Goal: Task Accomplishment & Management: Manage account settings

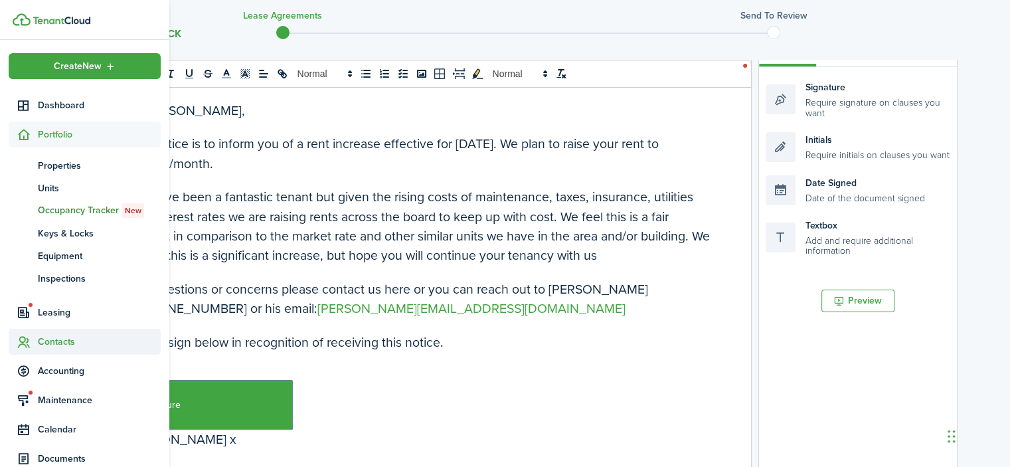
click at [54, 339] on span "Contacts" at bounding box center [99, 342] width 123 height 14
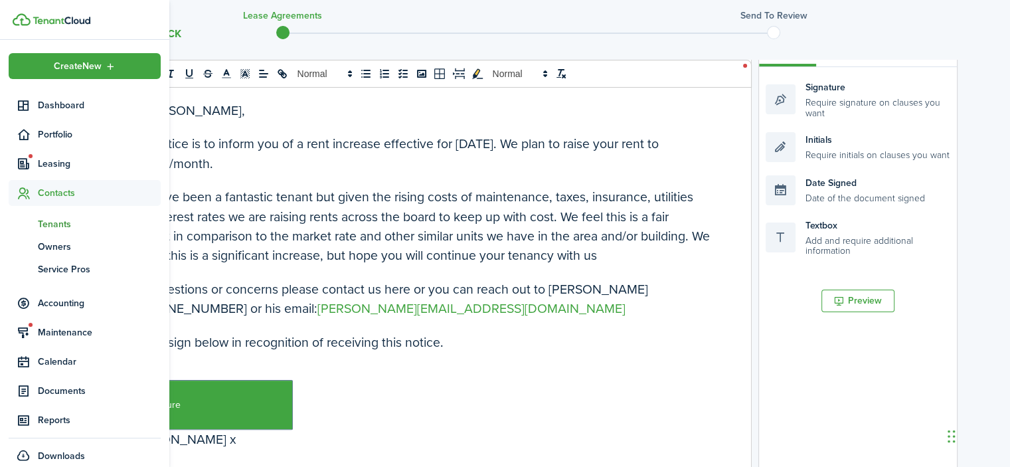
click at [58, 222] on span "Tenants" at bounding box center [99, 224] width 123 height 14
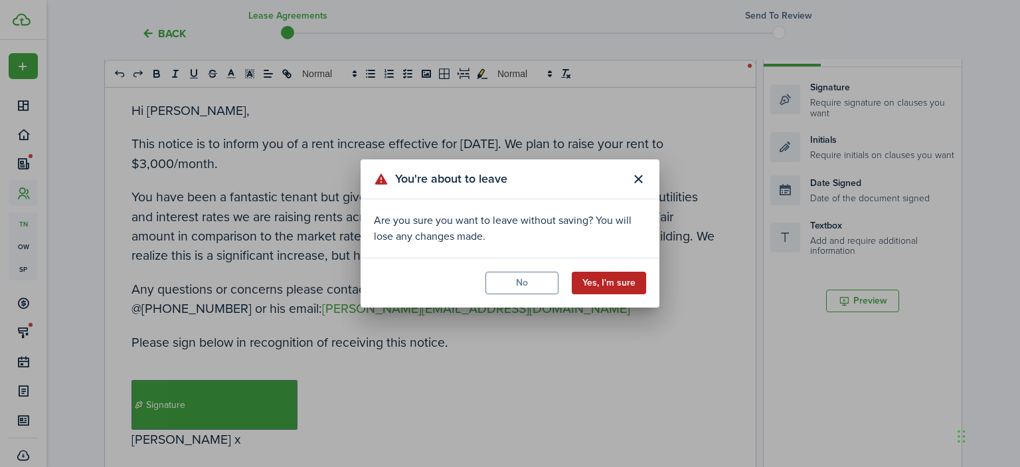
click at [614, 281] on button "Yes, I'm sure" at bounding box center [609, 283] width 74 height 23
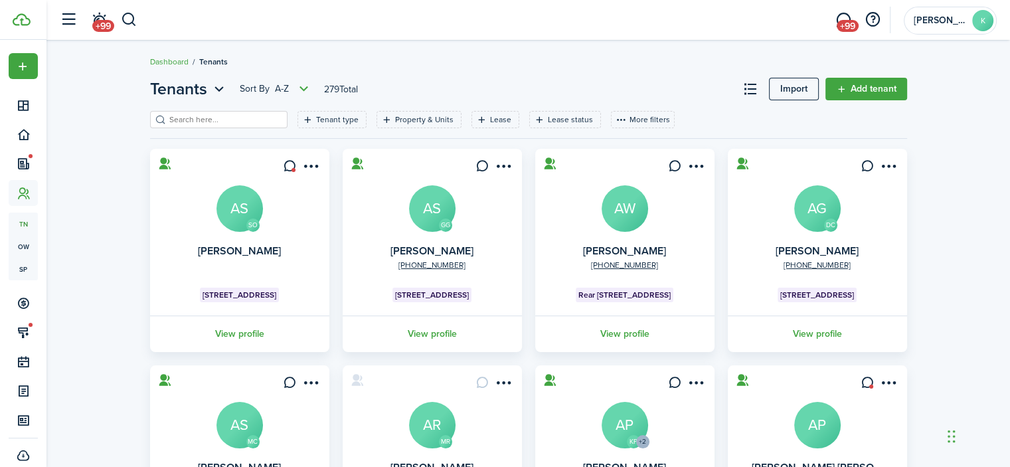
click at [240, 112] on filter-search at bounding box center [218, 119] width 137 height 17
click at [236, 116] on input "search" at bounding box center [224, 120] width 117 height 13
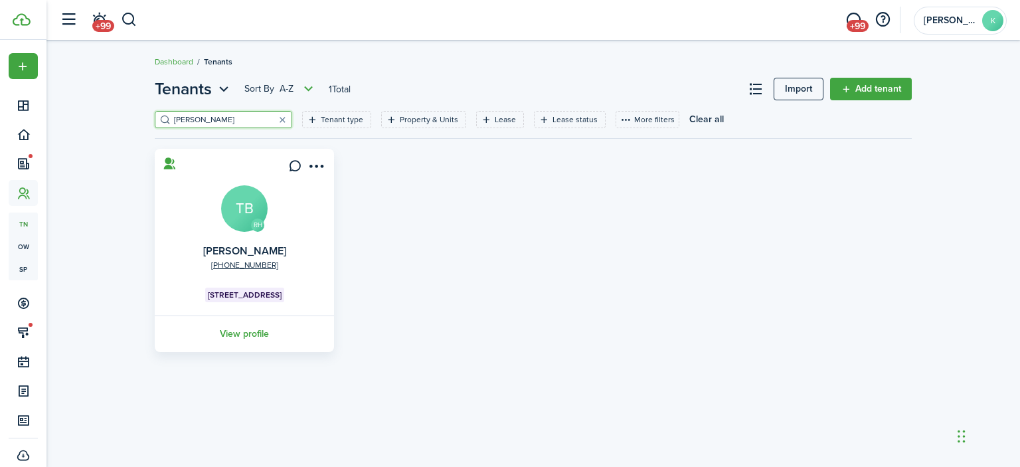
type input "[PERSON_NAME]"
click at [237, 199] on avatar-text "TB" at bounding box center [244, 208] width 46 height 46
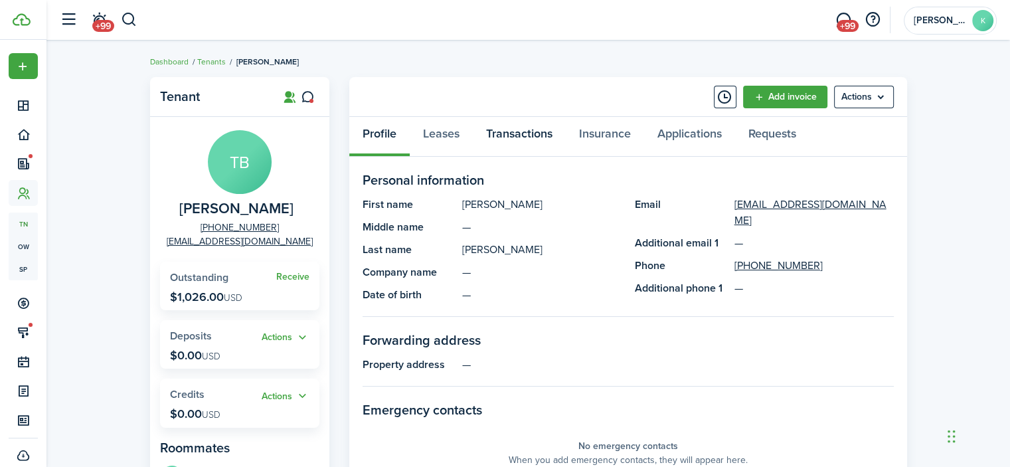
click at [500, 133] on link "Transactions" at bounding box center [519, 137] width 93 height 40
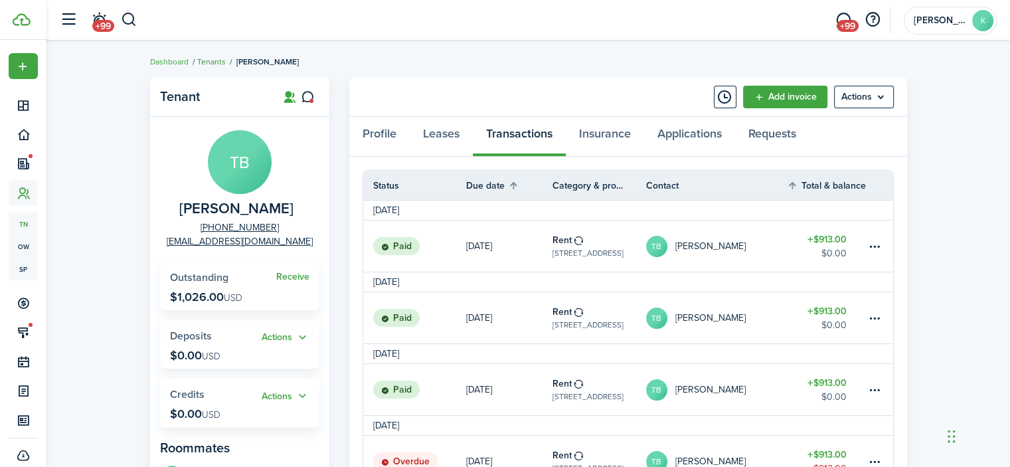
click at [211, 59] on link "Tenants" at bounding box center [211, 62] width 29 height 12
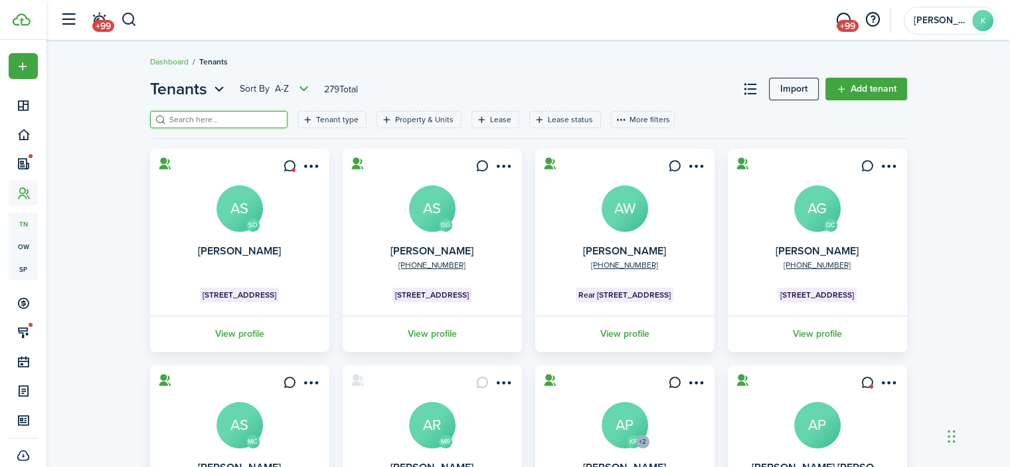
click at [221, 118] on input "search" at bounding box center [224, 120] width 117 height 13
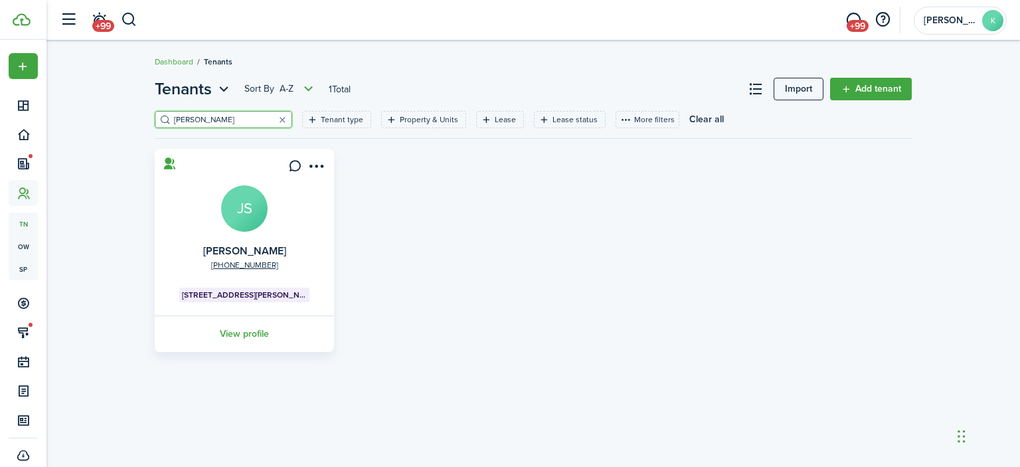
type input "[PERSON_NAME]"
click at [251, 199] on avatar-text "JS" at bounding box center [244, 208] width 46 height 46
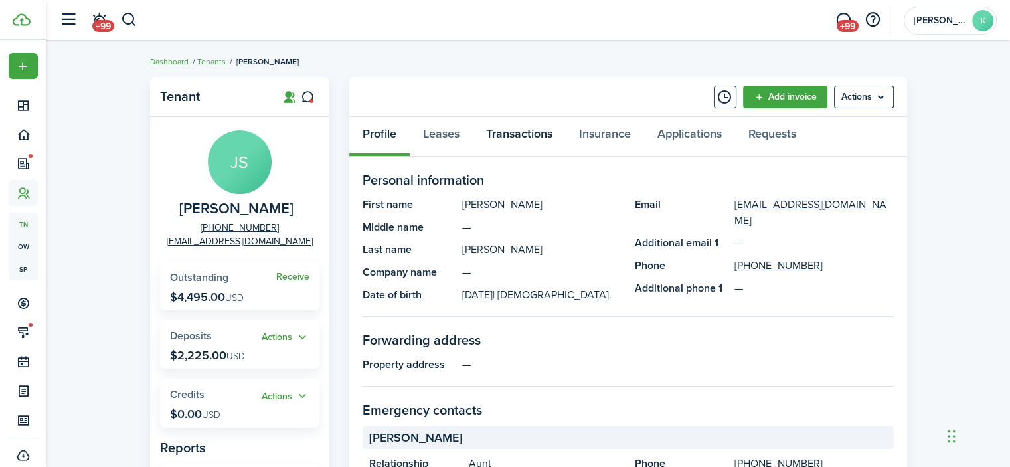
click at [497, 133] on link "Transactions" at bounding box center [519, 137] width 93 height 40
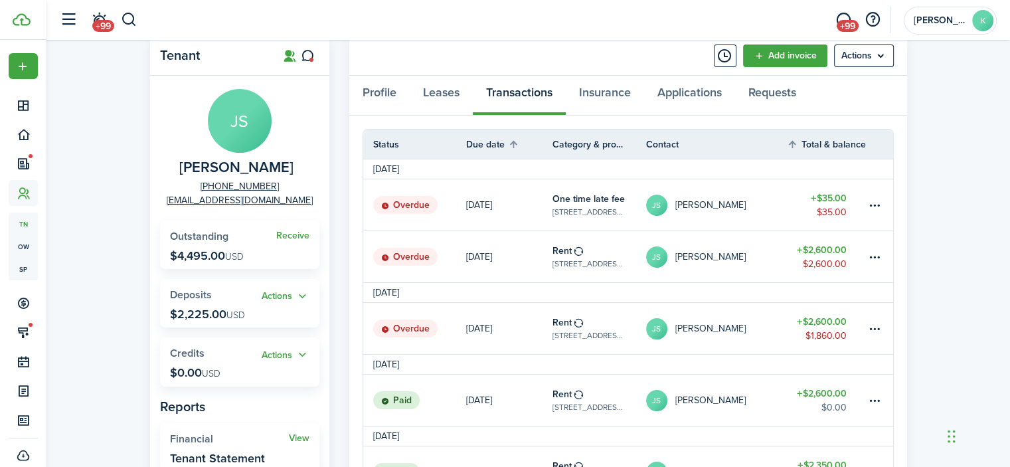
scroll to position [28, 0]
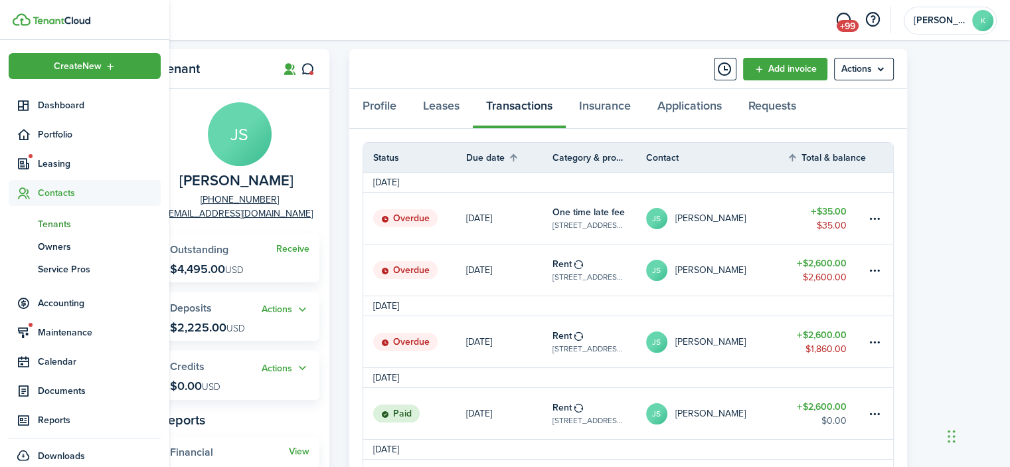
click at [52, 220] on span "Tenants" at bounding box center [99, 224] width 123 height 14
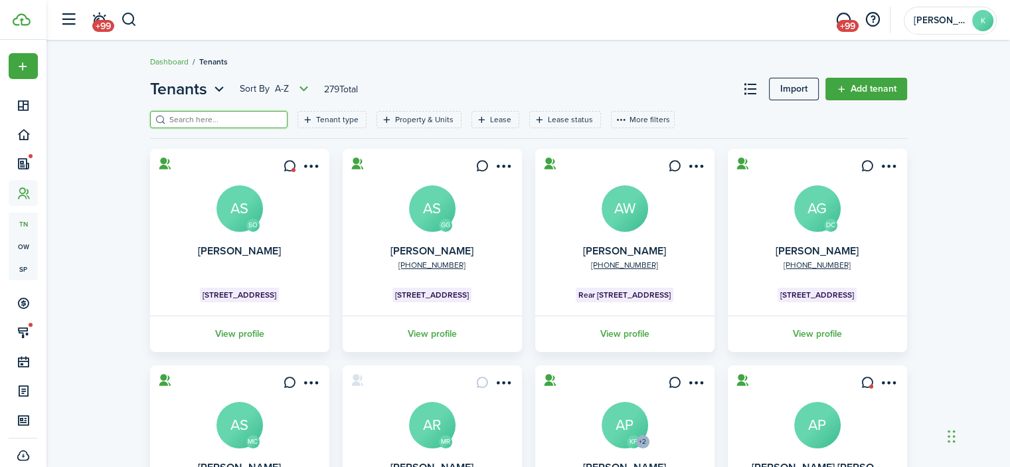
click at [236, 120] on input "search" at bounding box center [224, 120] width 117 height 13
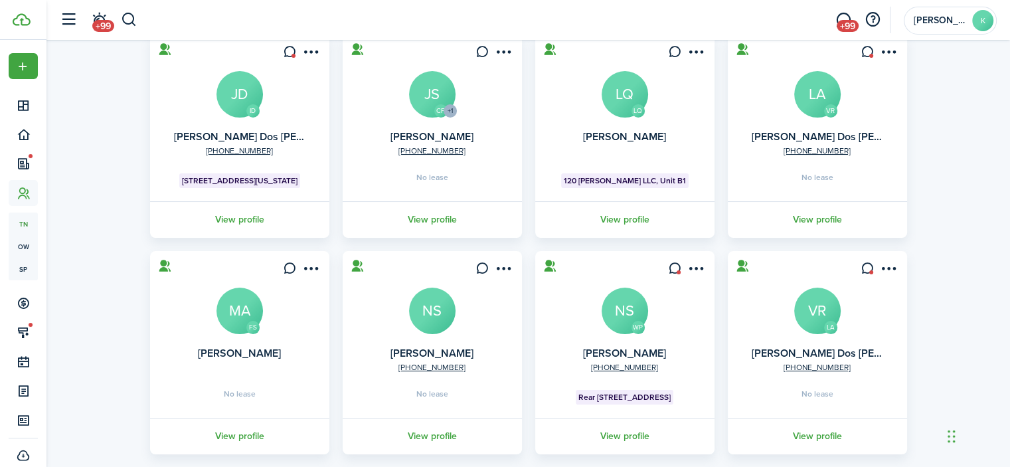
scroll to position [115, 0]
type input "[PERSON_NAME]"
click at [613, 310] on avatar-text "NS" at bounding box center [625, 310] width 46 height 46
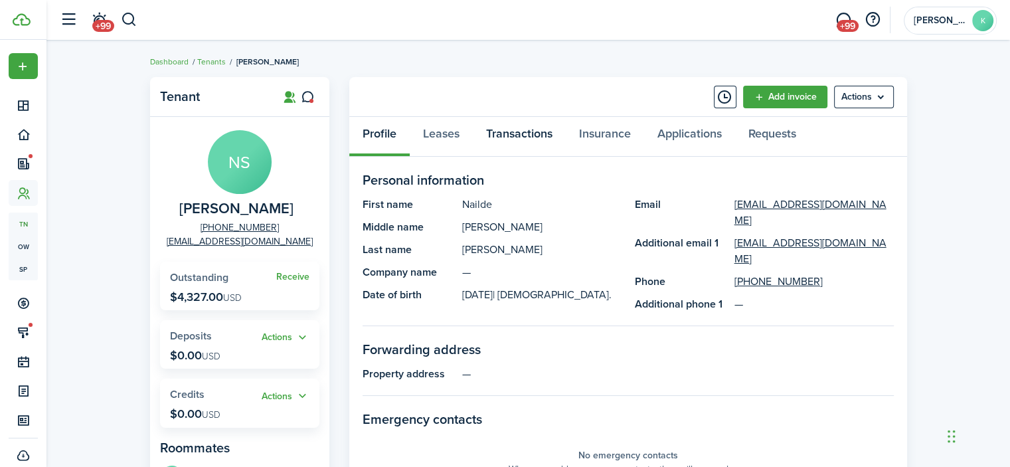
click at [506, 136] on link "Transactions" at bounding box center [519, 137] width 93 height 40
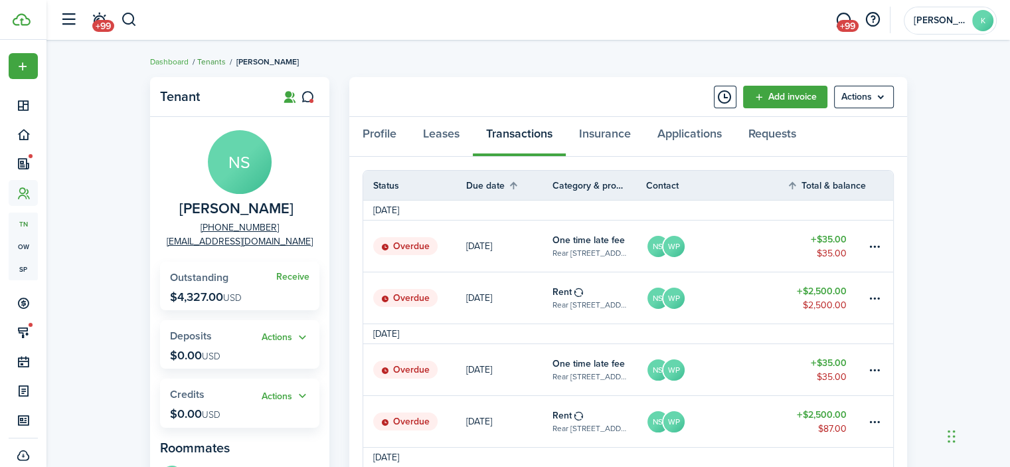
click at [213, 64] on link "Tenants" at bounding box center [211, 62] width 29 height 12
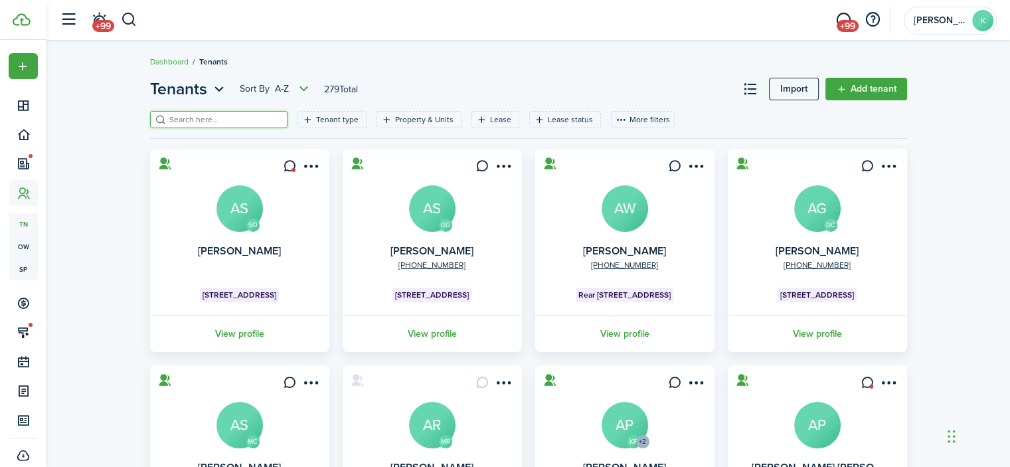
click at [215, 115] on input "search" at bounding box center [224, 120] width 117 height 13
click at [620, 206] on avatar-text "AW" at bounding box center [625, 208] width 46 height 46
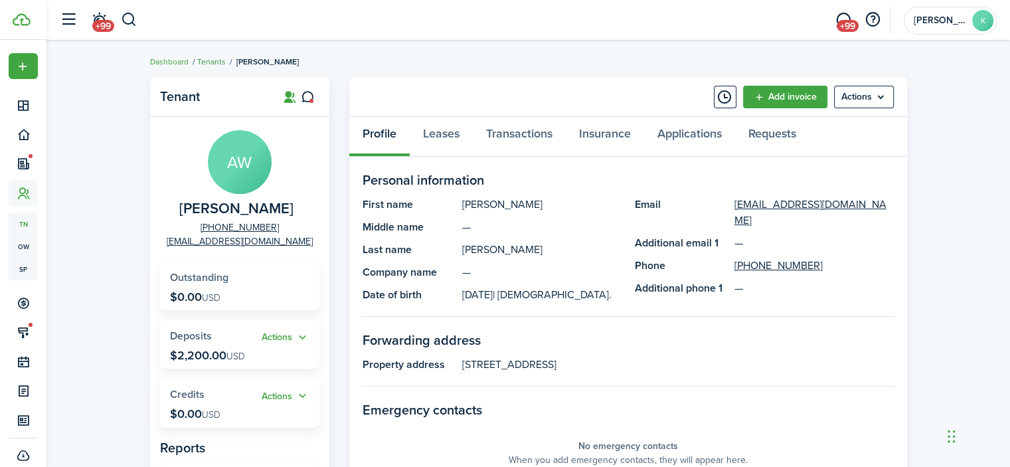
click at [212, 64] on link "Tenants" at bounding box center [211, 62] width 29 height 12
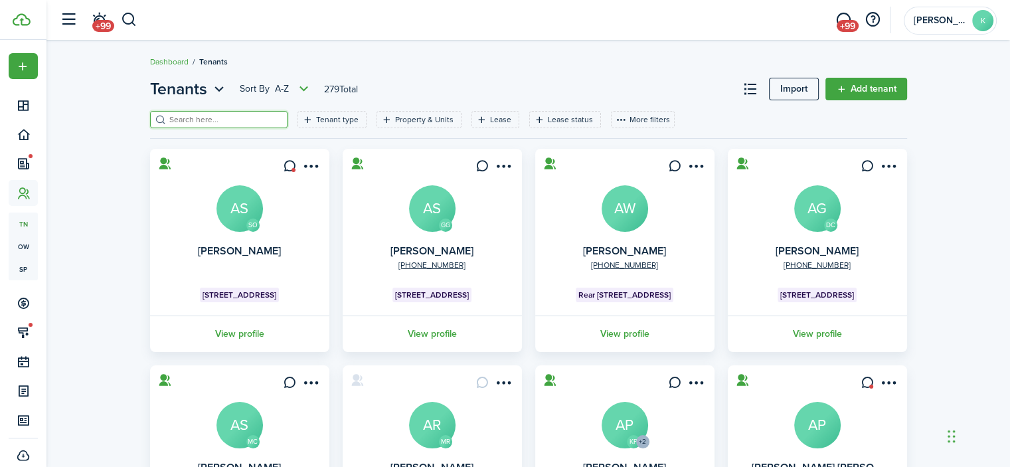
click at [191, 121] on input "search" at bounding box center [224, 120] width 117 height 13
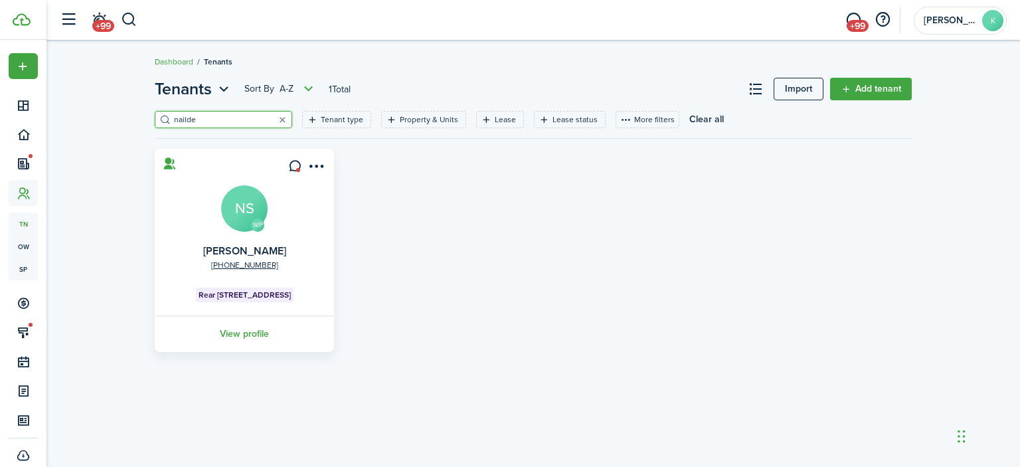
type input "nailde"
click at [239, 199] on avatar-text "NS" at bounding box center [244, 208] width 46 height 46
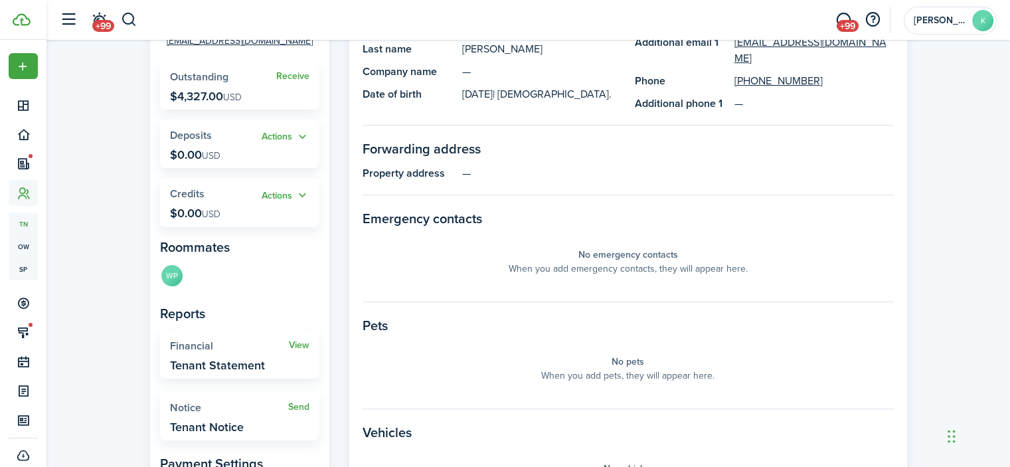
scroll to position [207, 0]
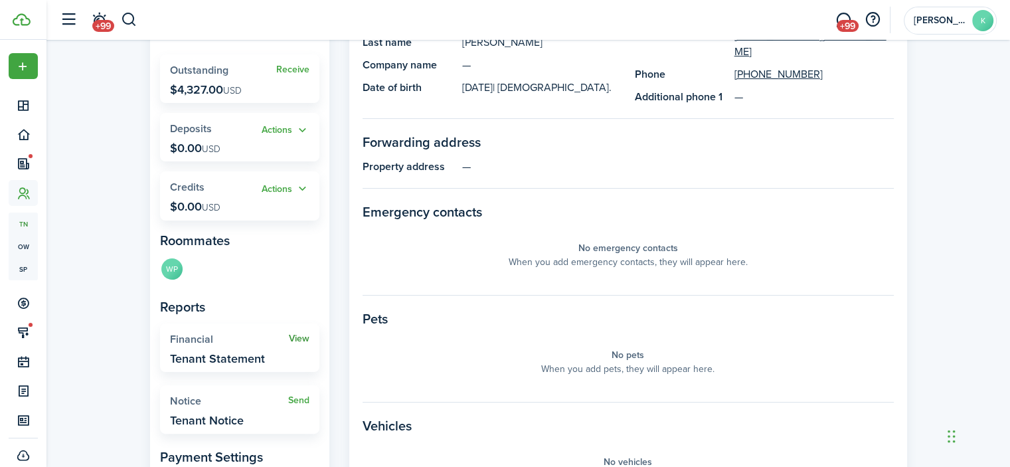
click at [292, 336] on link "View" at bounding box center [299, 338] width 21 height 11
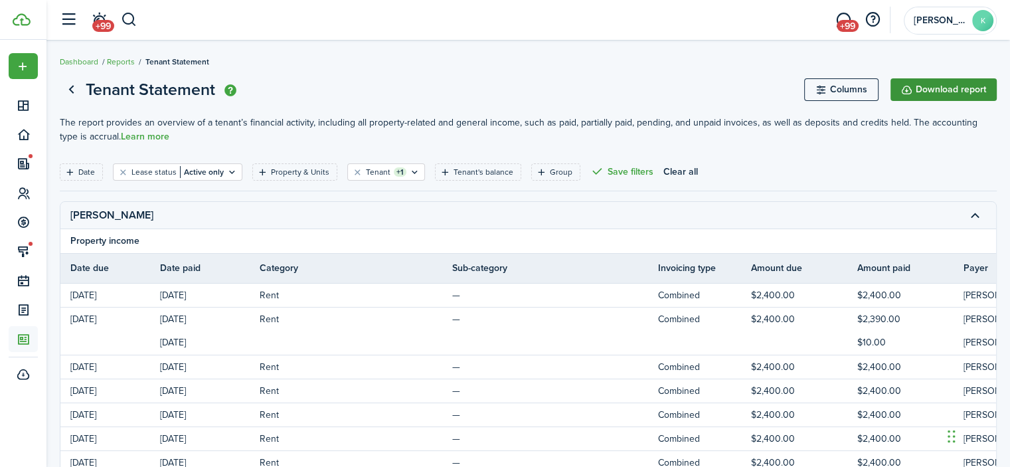
click at [936, 86] on button "Download report" at bounding box center [944, 89] width 106 height 23
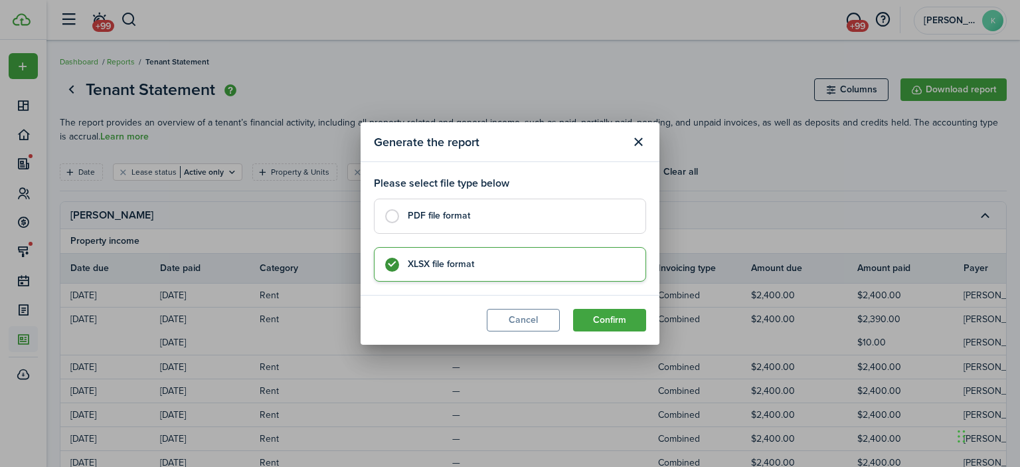
click at [525, 219] on control-radio-card-title "PDF file format" at bounding box center [520, 215] width 224 height 13
radio input "true"
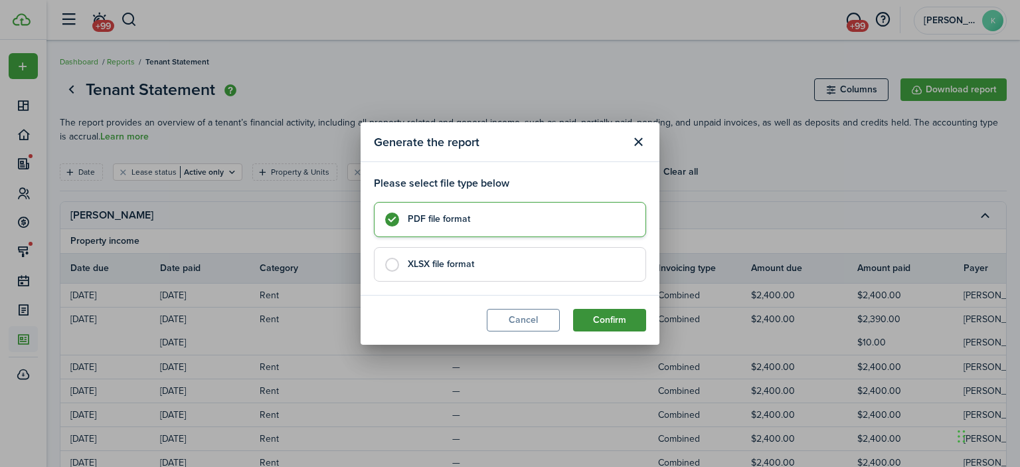
click at [607, 316] on button "Confirm" at bounding box center [609, 320] width 73 height 23
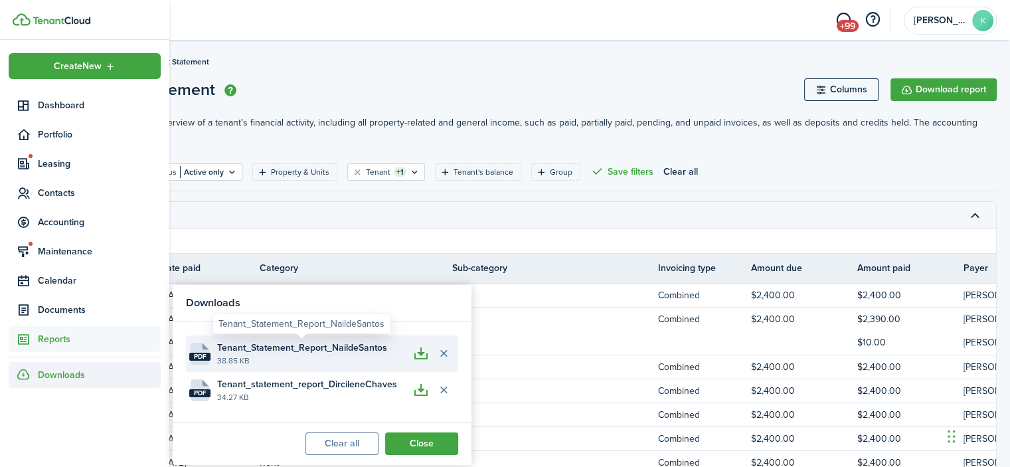
click at [356, 342] on span "Tenant_Statement_Report_NaildeSantos" at bounding box center [302, 348] width 170 height 14
click at [347, 345] on span "Tenant_Statement_Report_NaildeSantos" at bounding box center [302, 348] width 170 height 14
click at [353, 348] on span "Tenant_Statement_Report_NaildeSantos" at bounding box center [302, 348] width 170 height 14
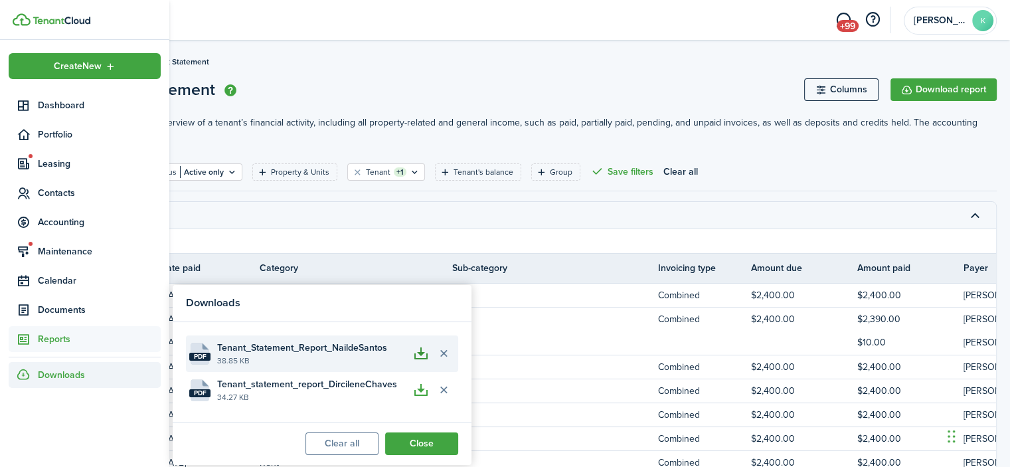
click at [418, 349] on button "button" at bounding box center [421, 353] width 23 height 23
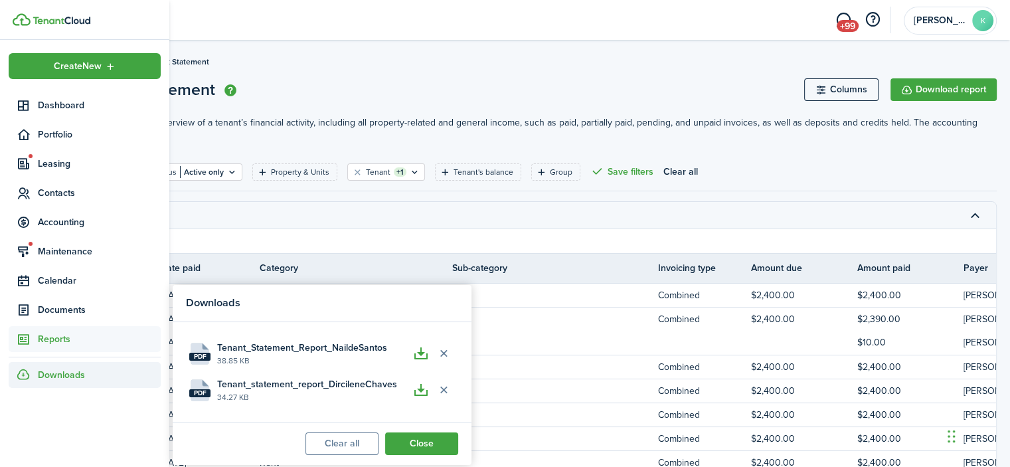
click at [292, 88] on page-view-header "Tenant Statement Columns Download report" at bounding box center [528, 89] width 937 height 25
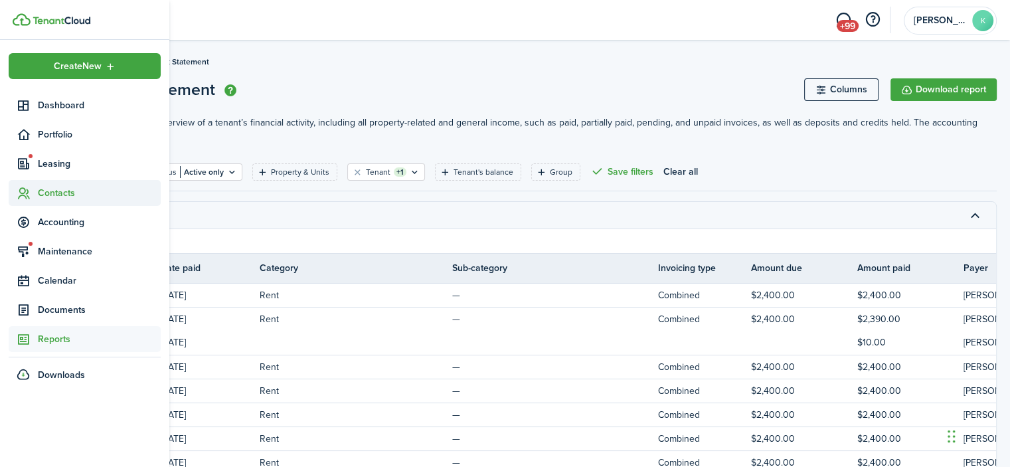
click at [62, 198] on span "Contacts" at bounding box center [99, 193] width 123 height 14
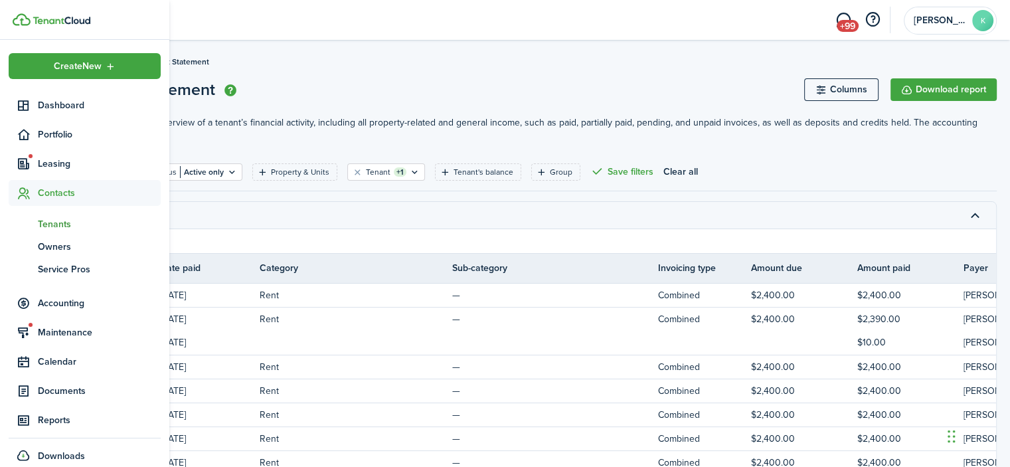
click at [56, 223] on span "Tenants" at bounding box center [99, 224] width 123 height 14
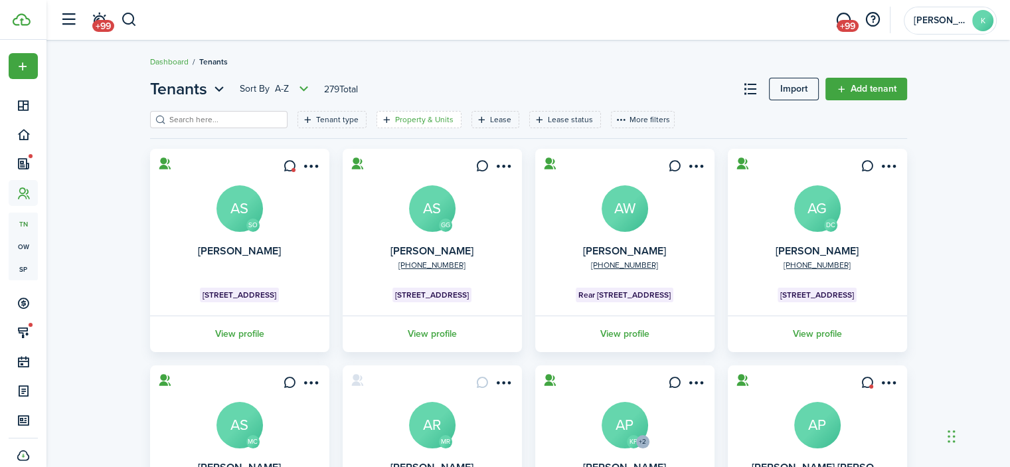
click at [395, 115] on filter-tag-label "Property & Units" at bounding box center [424, 120] width 58 height 12
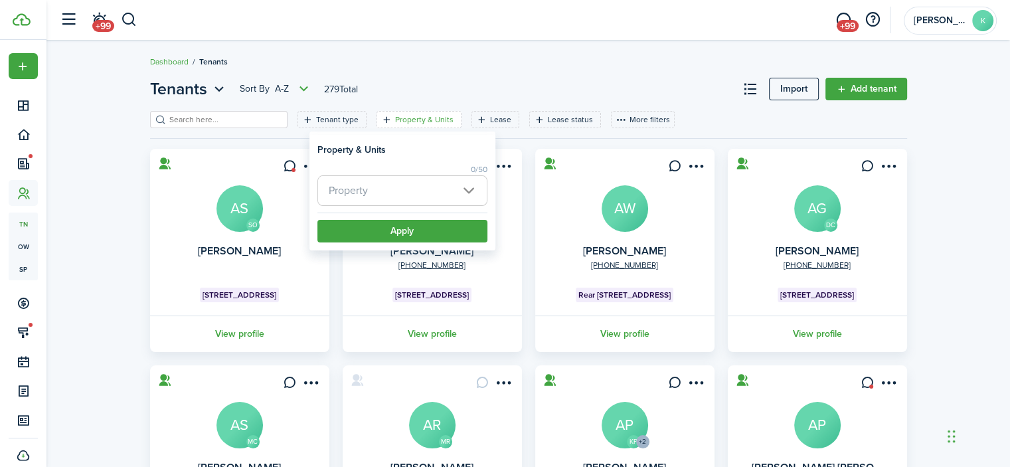
click at [425, 187] on span "Property" at bounding box center [402, 190] width 169 height 29
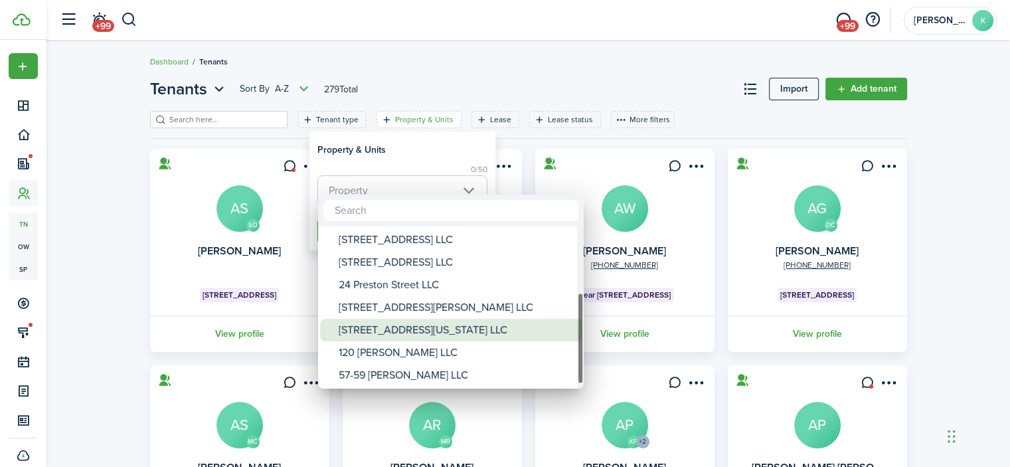
click at [383, 329] on div "[STREET_ADDRESS][US_STATE] LLC" at bounding box center [456, 330] width 235 height 23
type input "[STREET_ADDRESS][US_STATE] LLC"
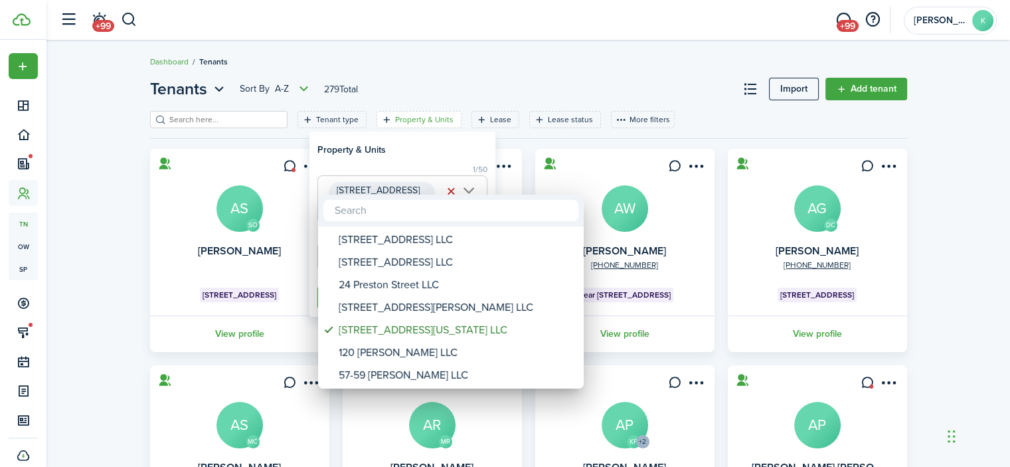
click at [428, 139] on div at bounding box center [505, 233] width 1223 height 679
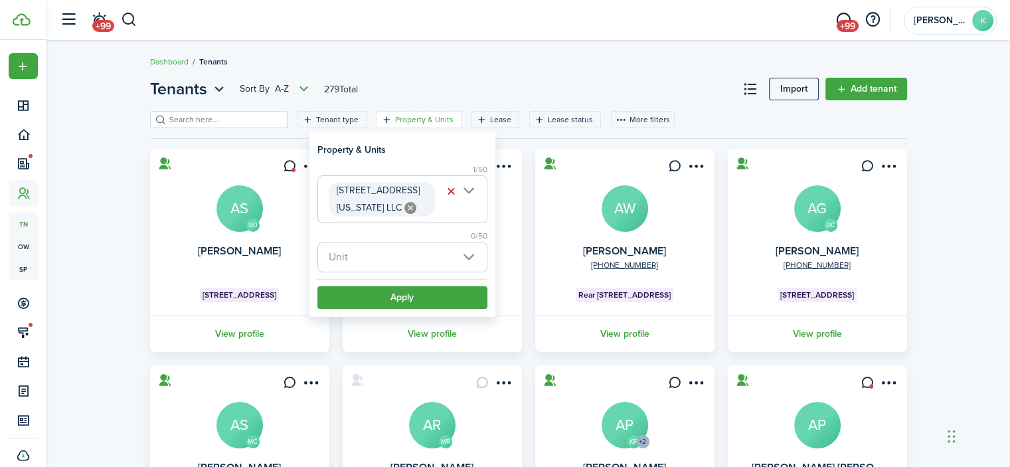
click at [464, 260] on span "Unit" at bounding box center [402, 256] width 169 height 29
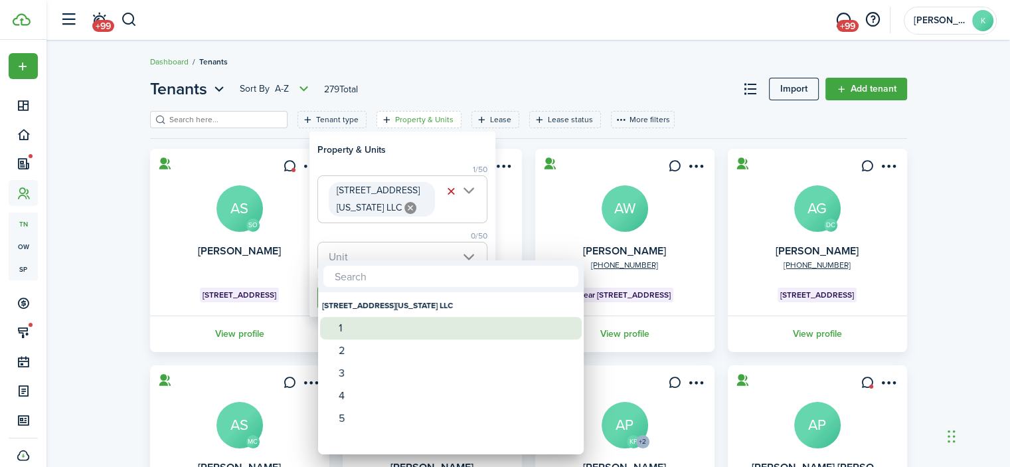
click at [371, 325] on div "1" at bounding box center [456, 328] width 235 height 23
type input "1"
click at [432, 155] on div at bounding box center [505, 233] width 1223 height 679
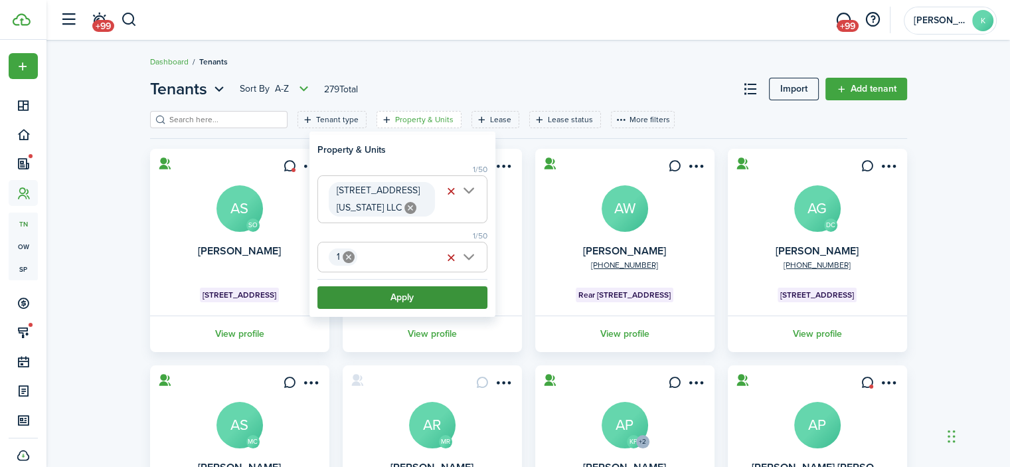
click at [414, 300] on button "Apply" at bounding box center [402, 297] width 170 height 23
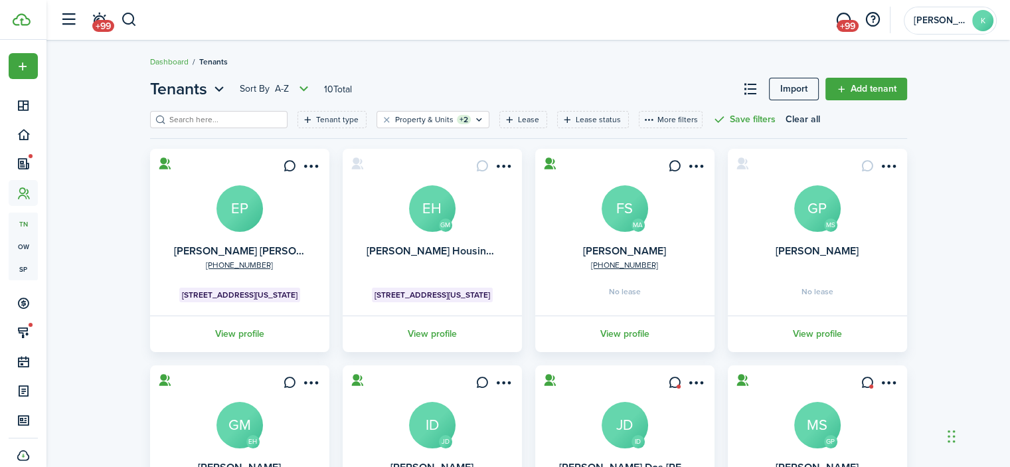
click at [256, 208] on avatar-text "EP" at bounding box center [240, 208] width 46 height 46
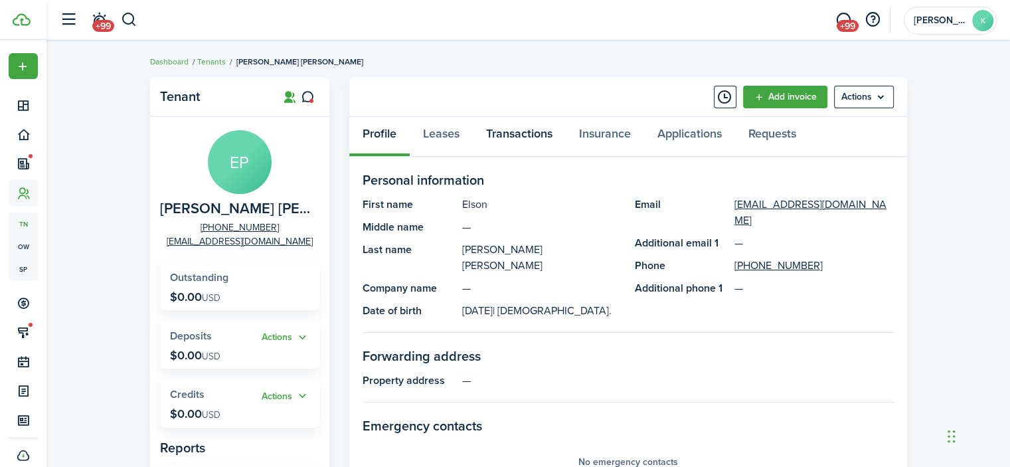
click at [510, 135] on link "Transactions" at bounding box center [519, 137] width 93 height 40
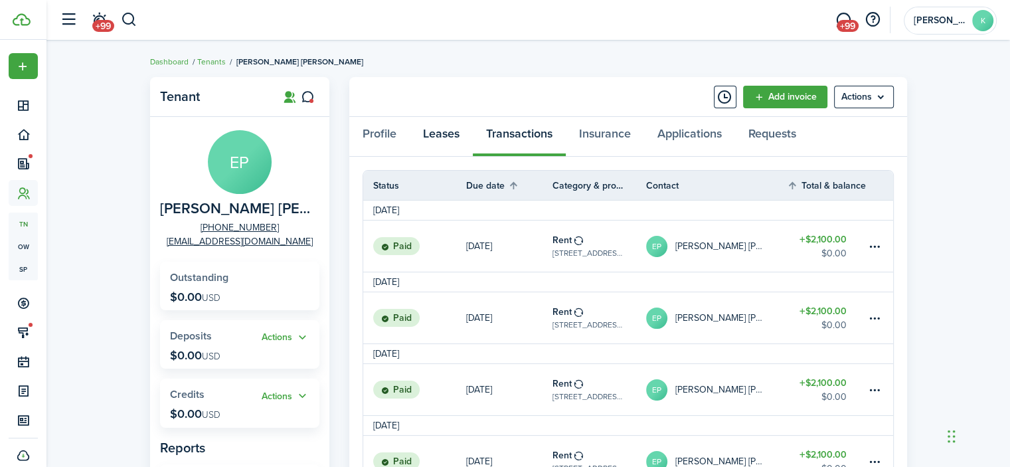
click at [440, 134] on link "Leases" at bounding box center [441, 137] width 63 height 40
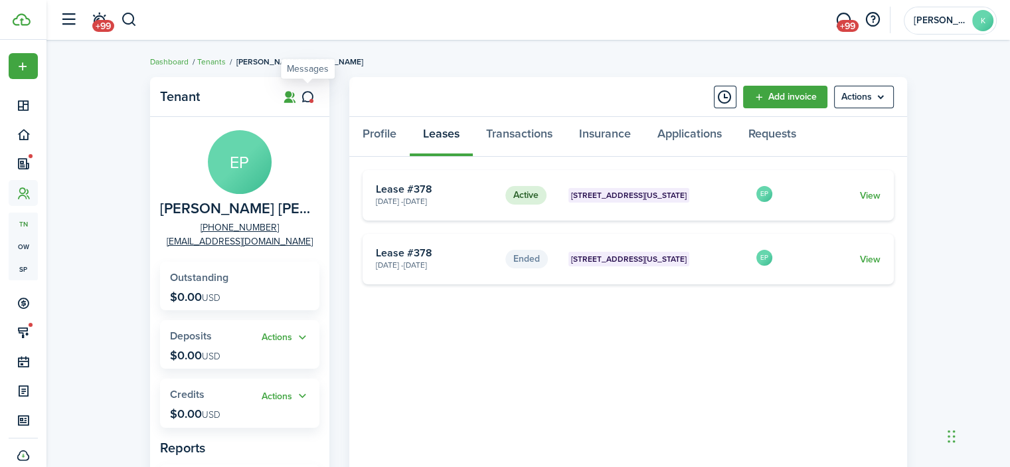
click at [307, 102] on icon at bounding box center [308, 96] width 14 height 13
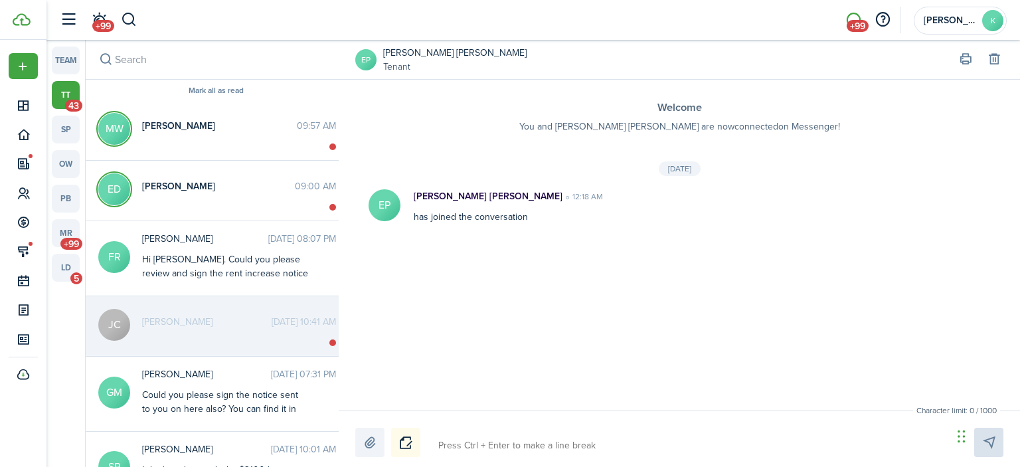
click at [466, 442] on textarea at bounding box center [691, 445] width 514 height 23
type textarea "H"
type textarea "Hi"
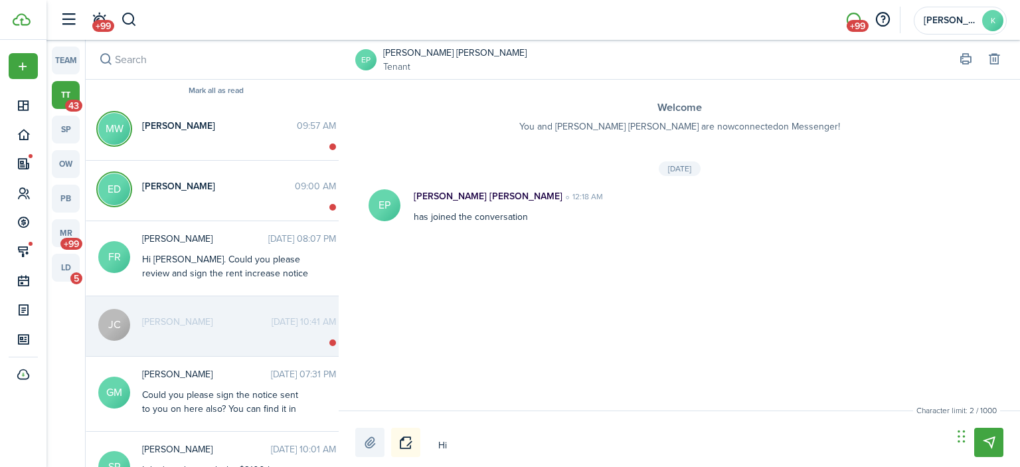
type textarea "Hi"
type textarea "Hi E"
type textarea "Hi El"
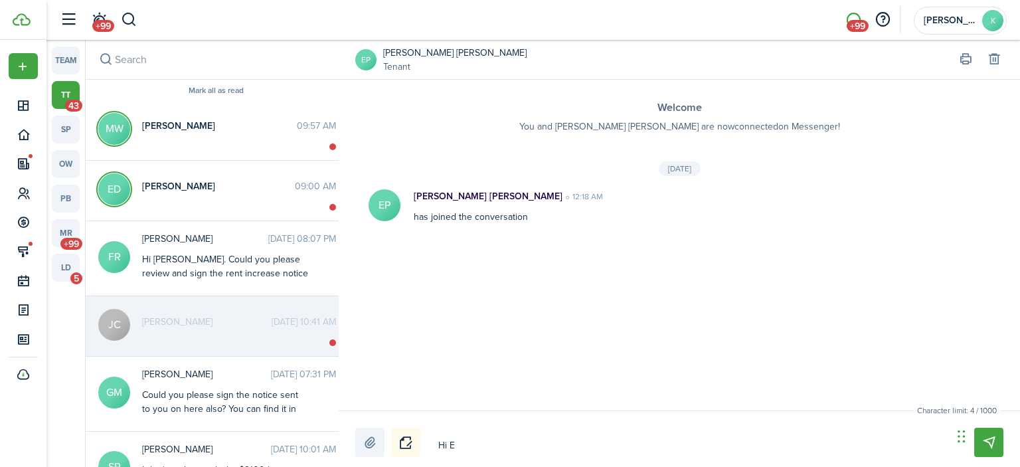
type textarea "Hi El"
type textarea "Hi [PERSON_NAME]"
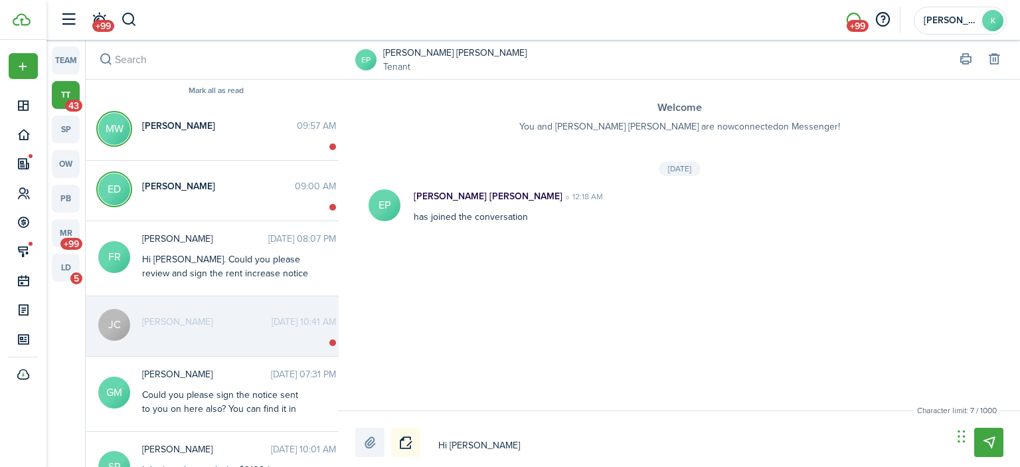
type textarea "Hi [PERSON_NAME]"
type textarea "Hi [PERSON_NAME]."
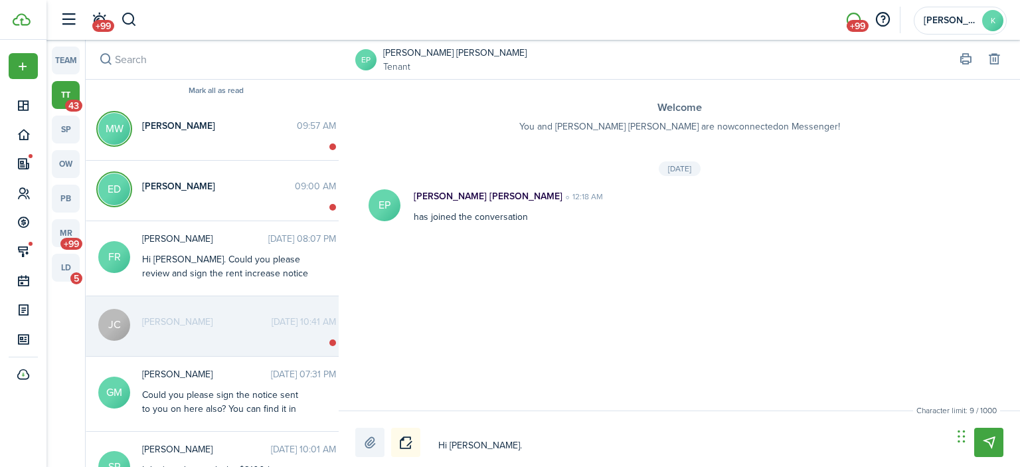
type textarea "Hi [PERSON_NAME]."
type textarea "Hi [PERSON_NAME]. W"
type textarea "Hi [PERSON_NAME]. We"
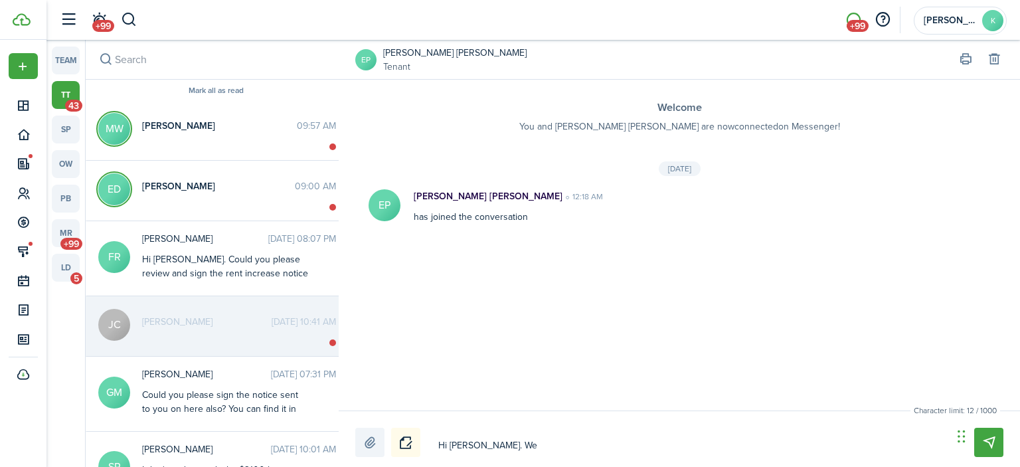
type textarea "Hi [PERSON_NAME]. We"
type textarea "Hi [PERSON_NAME]. W"
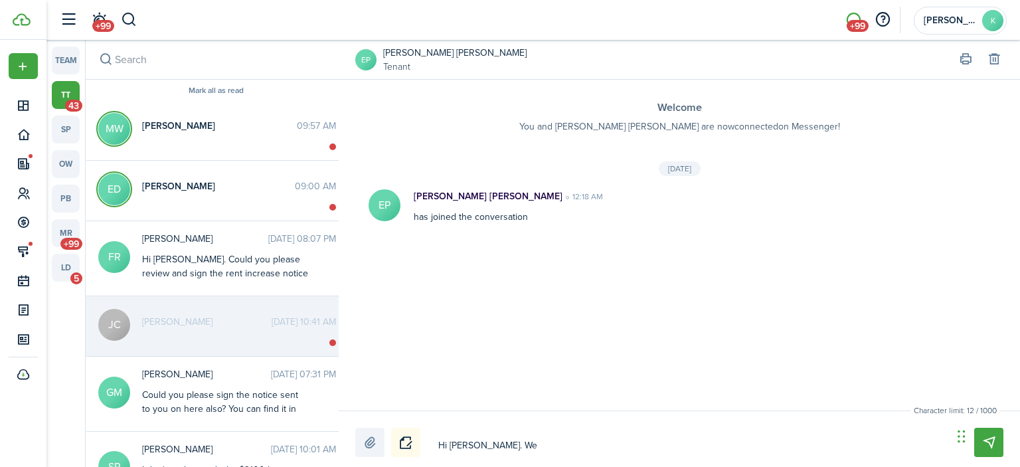
type textarea "Hi [PERSON_NAME]. W"
type textarea "Hi [PERSON_NAME]."
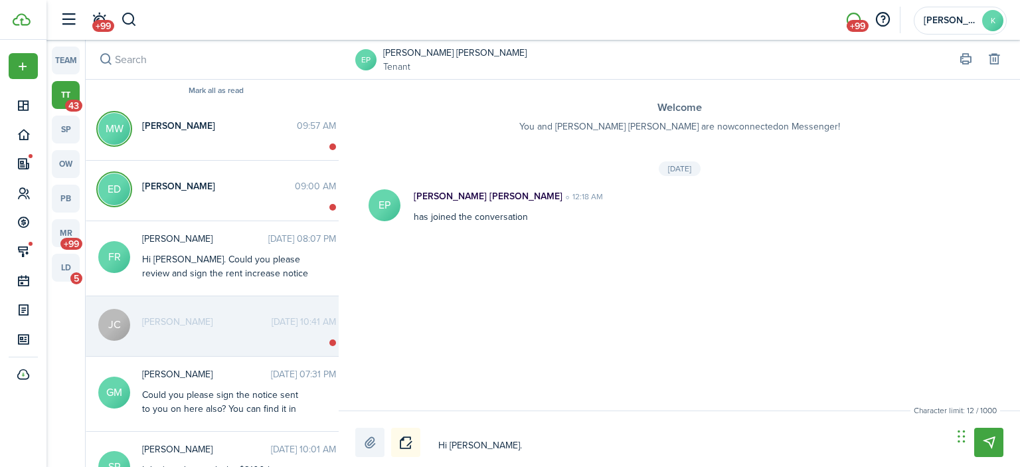
type textarea "Hi [PERSON_NAME]"
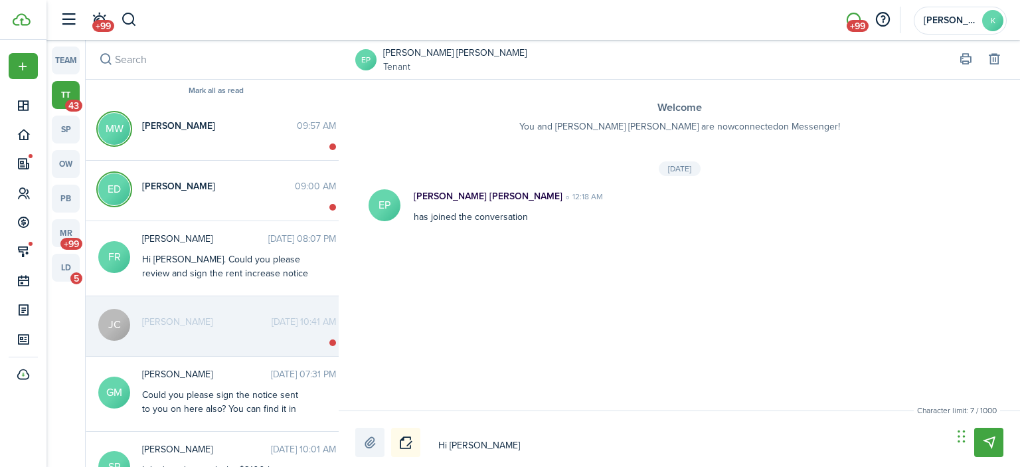
type textarea "Hi [PERSON_NAME]"
type textarea "Hi El"
type textarea "Hi E"
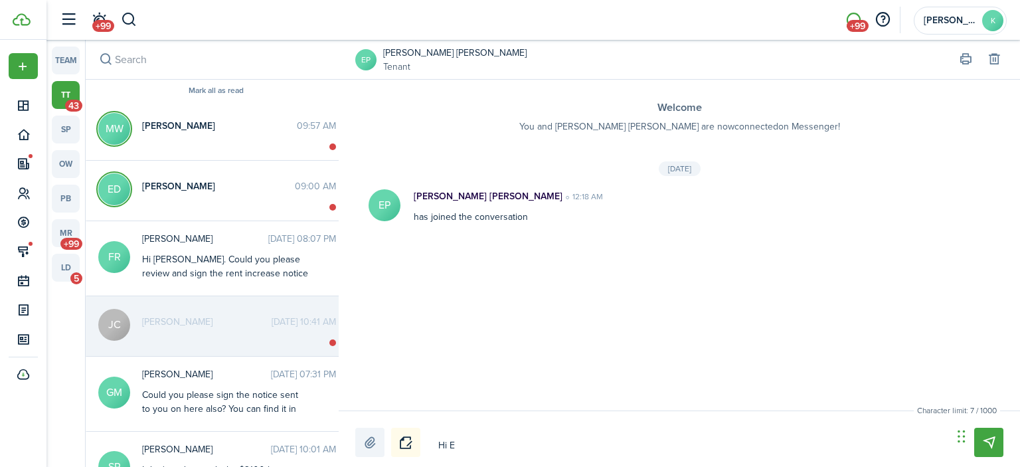
type textarea "Hi"
type textarea "H"
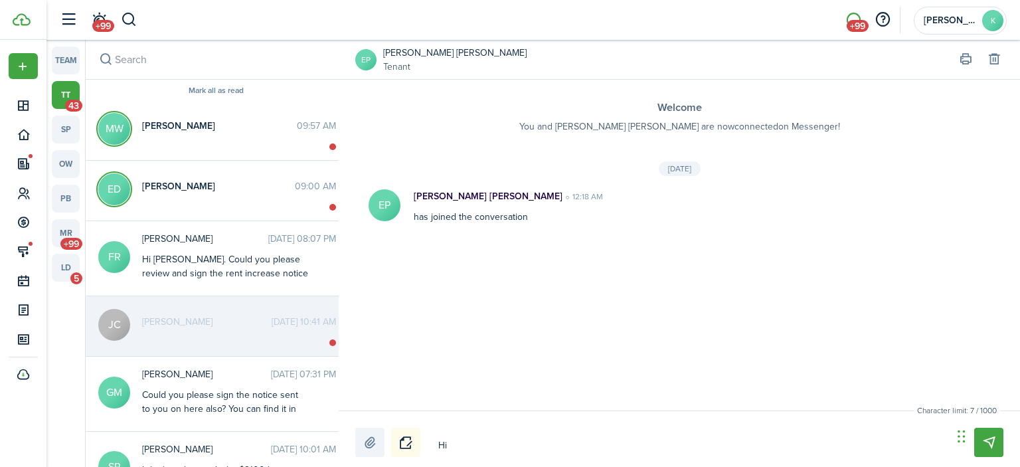
type textarea "H"
click at [430, 50] on link "[PERSON_NAME] [PERSON_NAME]" at bounding box center [454, 53] width 143 height 14
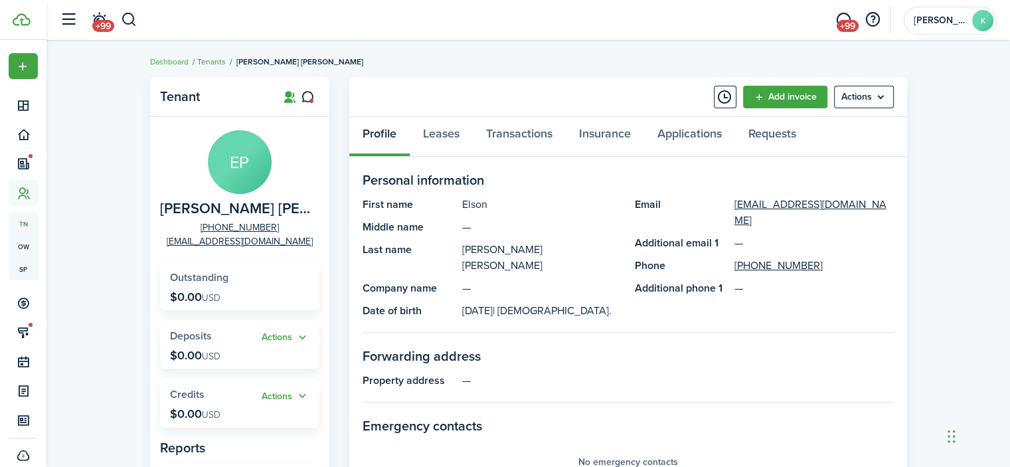
click at [218, 62] on link "Tenants" at bounding box center [211, 62] width 29 height 12
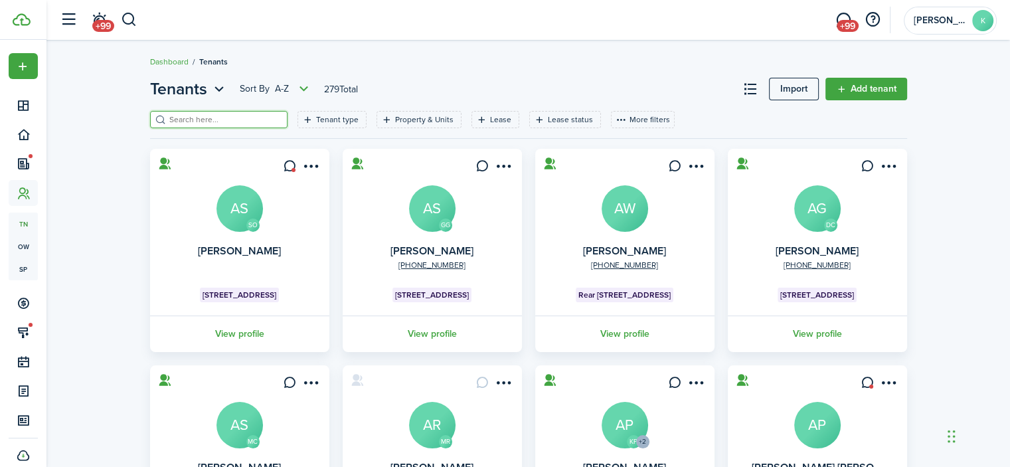
click at [212, 116] on input "search" at bounding box center [224, 120] width 117 height 13
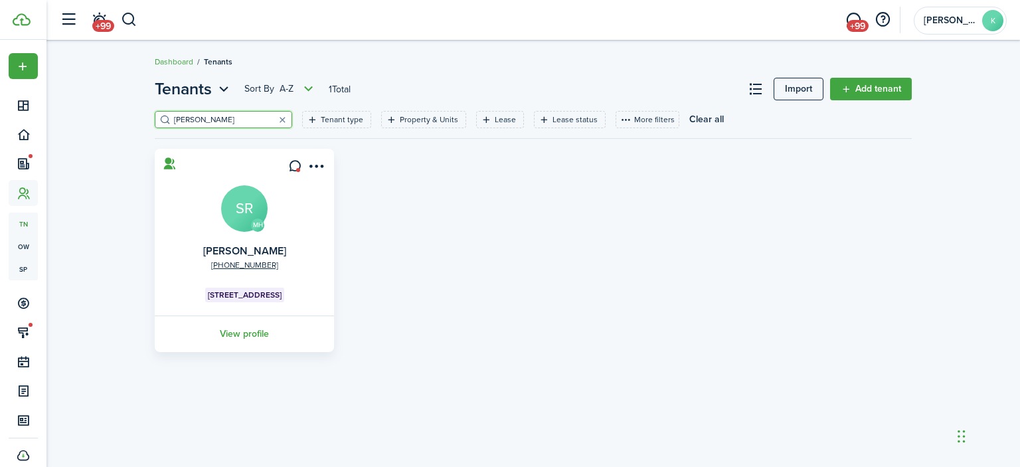
type input "[PERSON_NAME]"
click at [237, 197] on avatar-text "SR" at bounding box center [244, 208] width 46 height 46
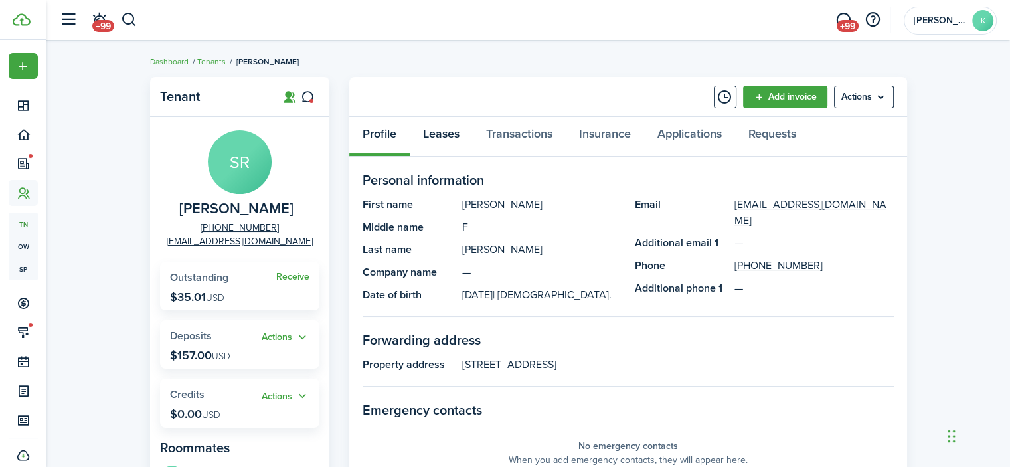
click at [438, 133] on link "Leases" at bounding box center [441, 137] width 63 height 40
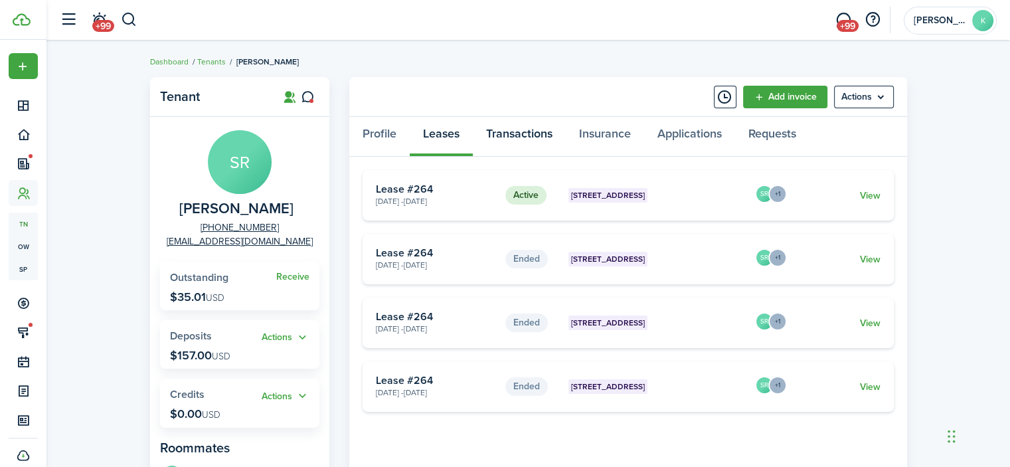
click at [500, 134] on link "Transactions" at bounding box center [519, 137] width 93 height 40
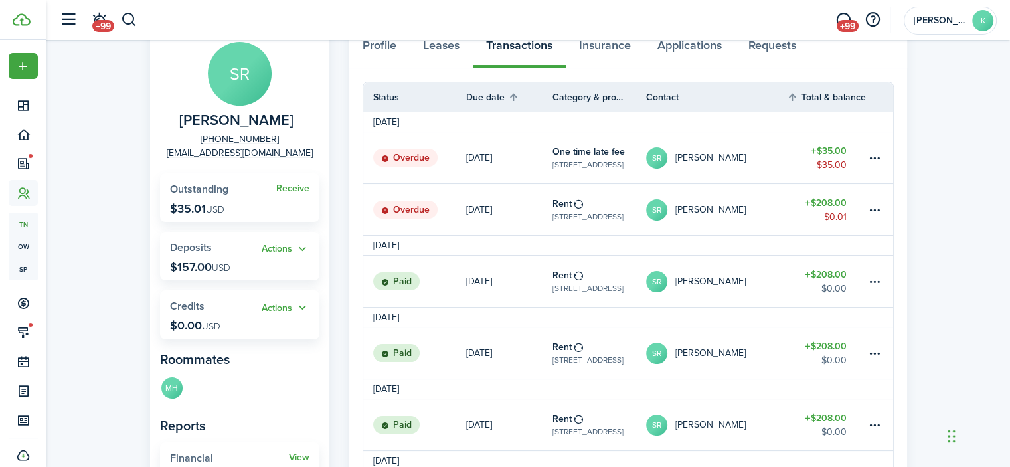
scroll to position [89, 0]
click at [869, 155] on table-menu-btn-icon at bounding box center [875, 157] width 16 height 16
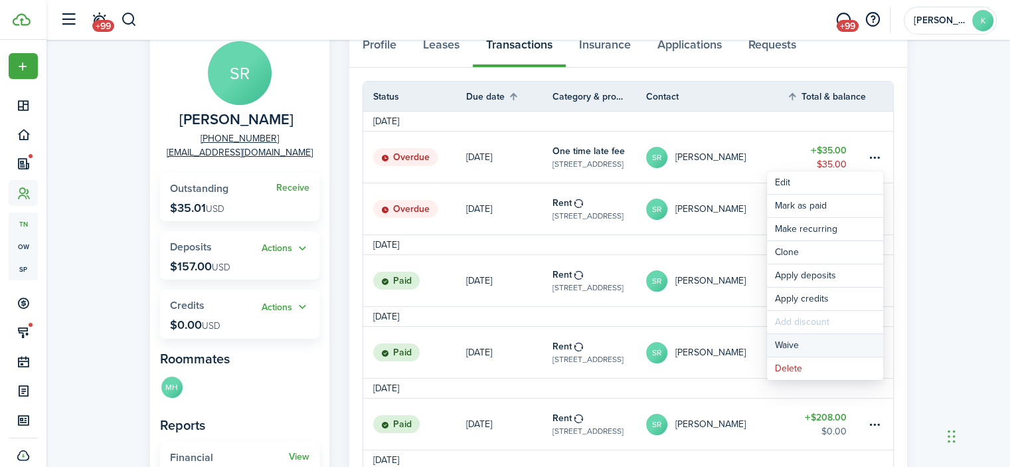
click at [789, 342] on button "Waive" at bounding box center [825, 345] width 116 height 23
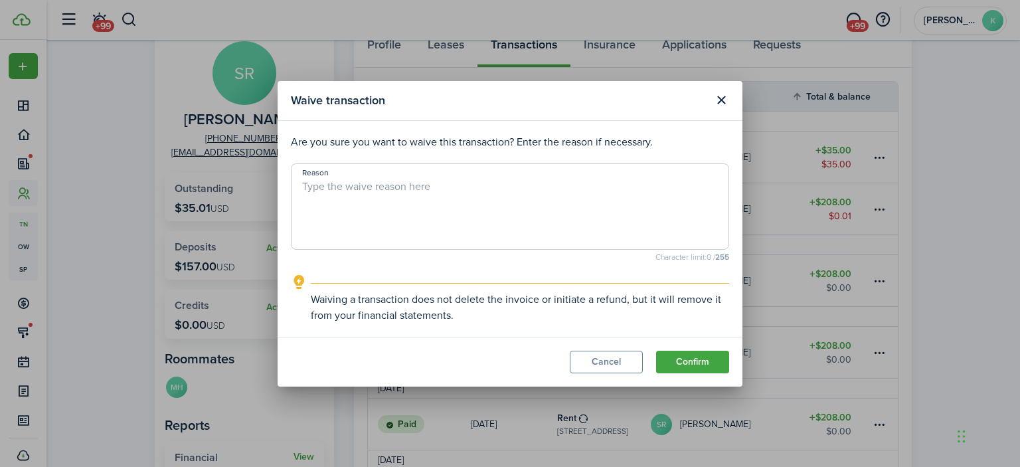
click at [377, 198] on textarea "Reason" at bounding box center [510, 211] width 437 height 64
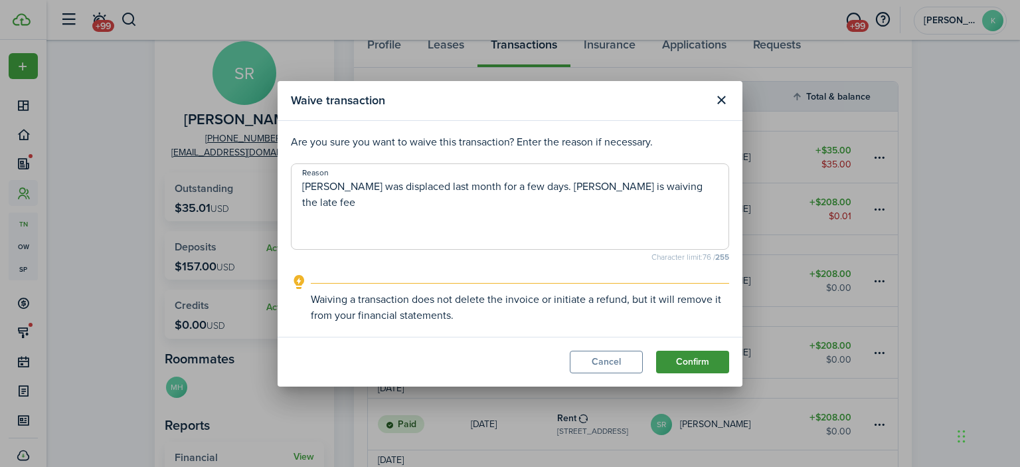
type textarea "[PERSON_NAME] was displaced last month for a few days. [PERSON_NAME] is waiving…"
click at [683, 362] on button "Confirm" at bounding box center [692, 362] width 73 height 23
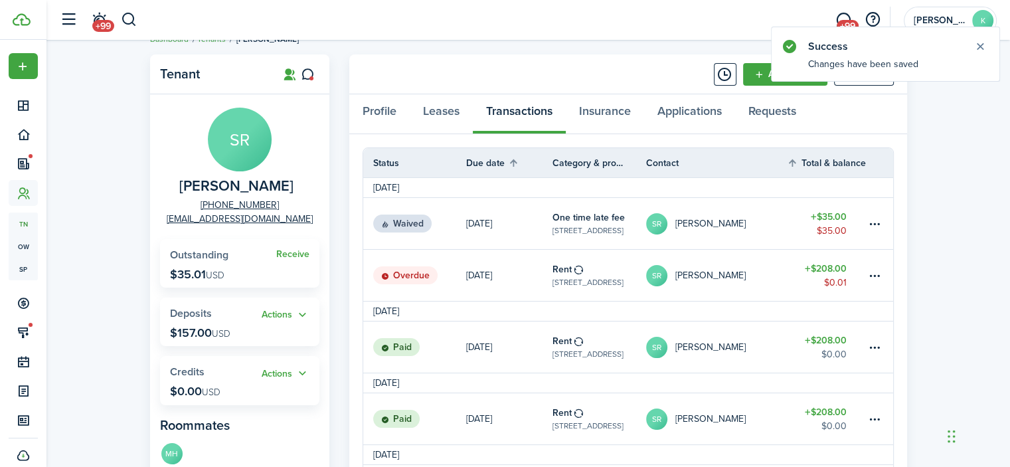
scroll to position [22, 0]
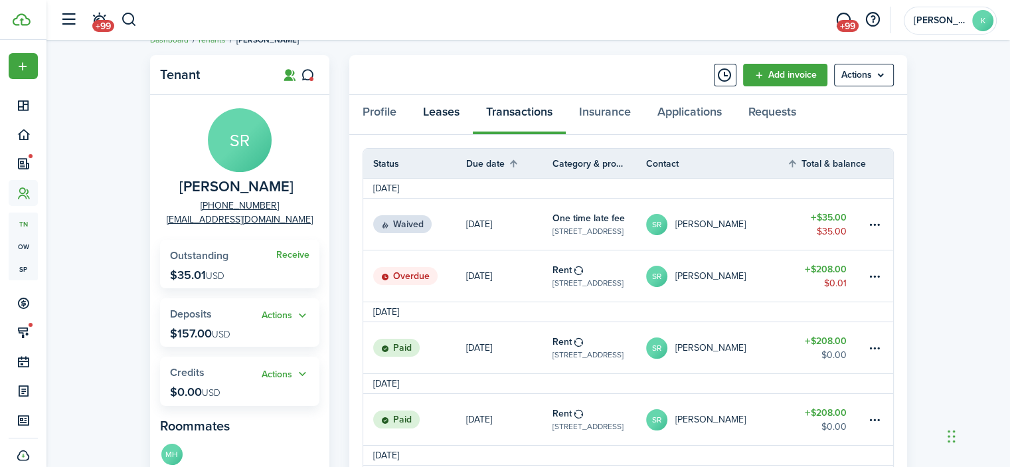
click at [442, 107] on link "Leases" at bounding box center [441, 115] width 63 height 40
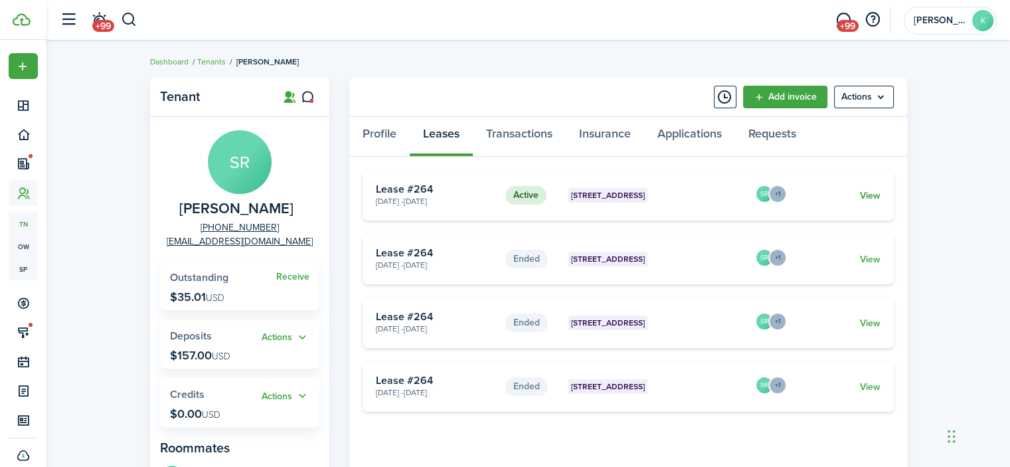
click at [867, 195] on link "View" at bounding box center [869, 196] width 21 height 14
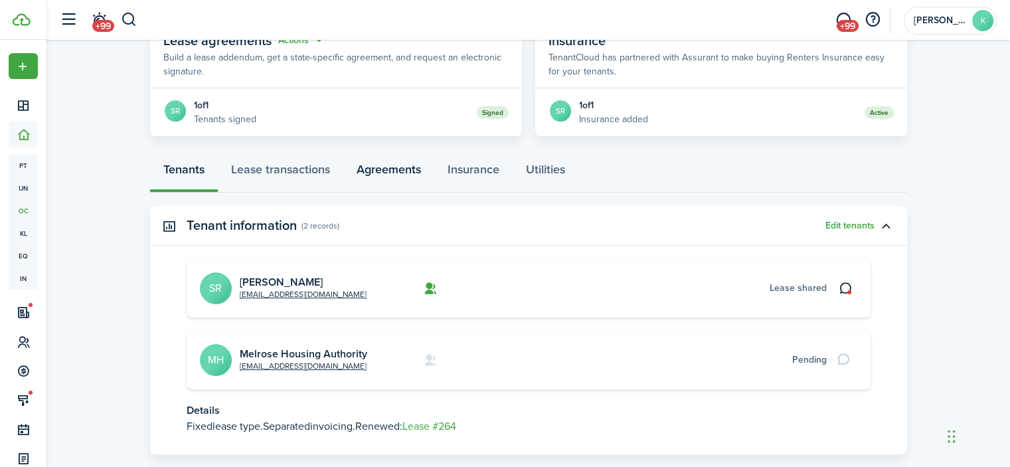
scroll to position [264, 0]
click at [319, 167] on link "Lease transactions" at bounding box center [281, 172] width 126 height 40
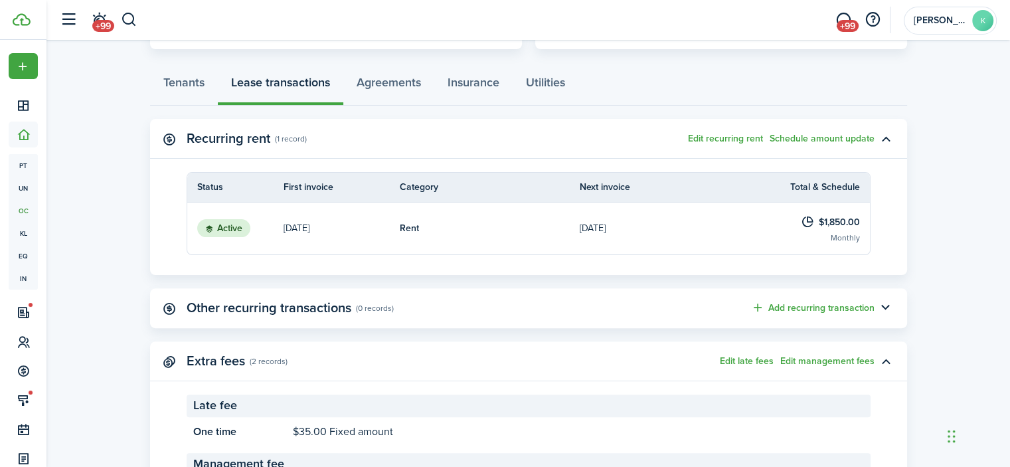
scroll to position [361, 0]
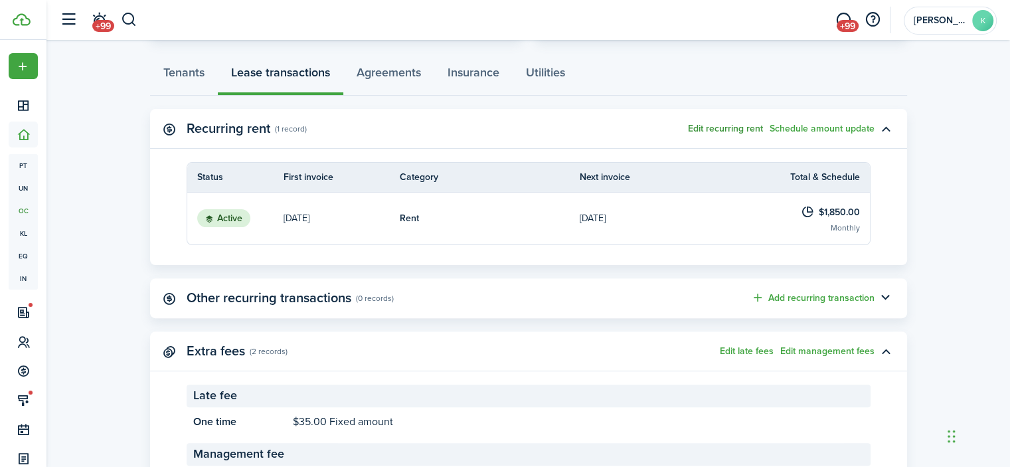
click at [750, 128] on button "Edit recurring rent" at bounding box center [725, 129] width 75 height 11
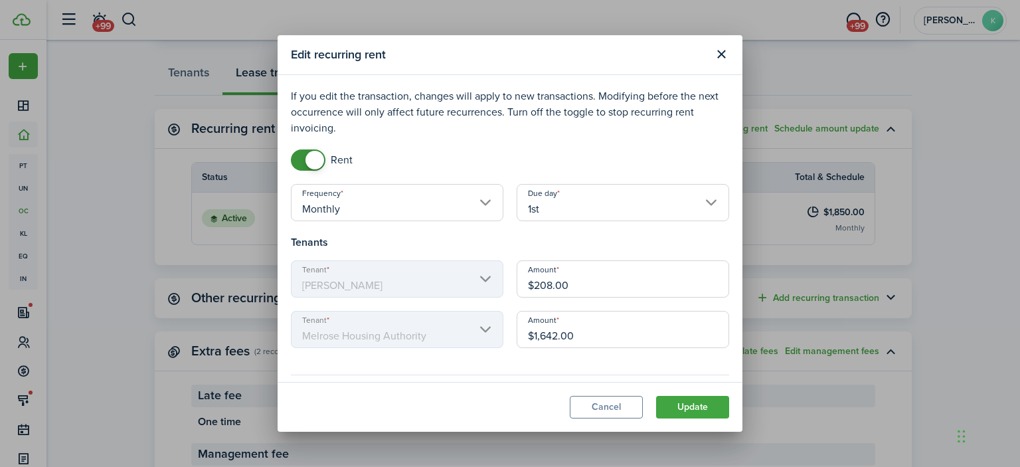
click at [577, 280] on input "$208.00" at bounding box center [623, 278] width 213 height 37
type input "$227.00"
click at [587, 335] on input "$1,642.00" at bounding box center [623, 329] width 213 height 37
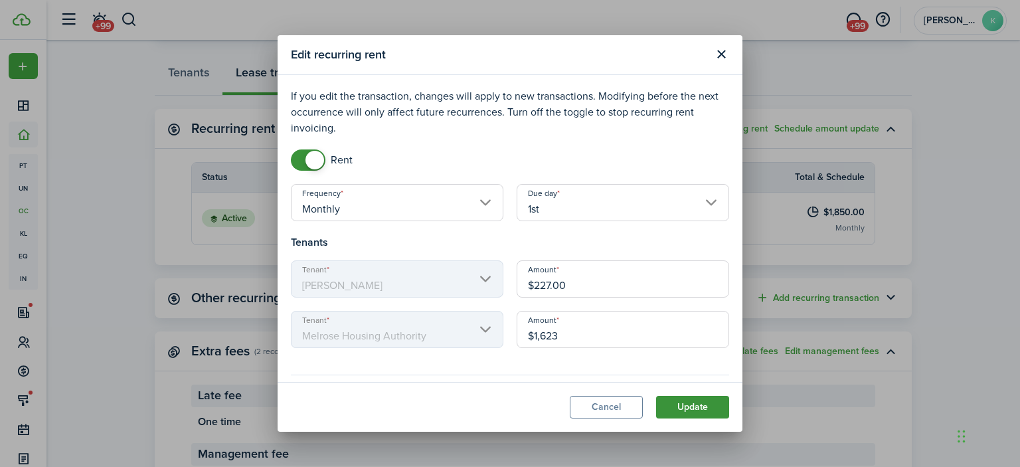
type input "$1,623.00"
click at [690, 404] on button "Update" at bounding box center [692, 407] width 73 height 23
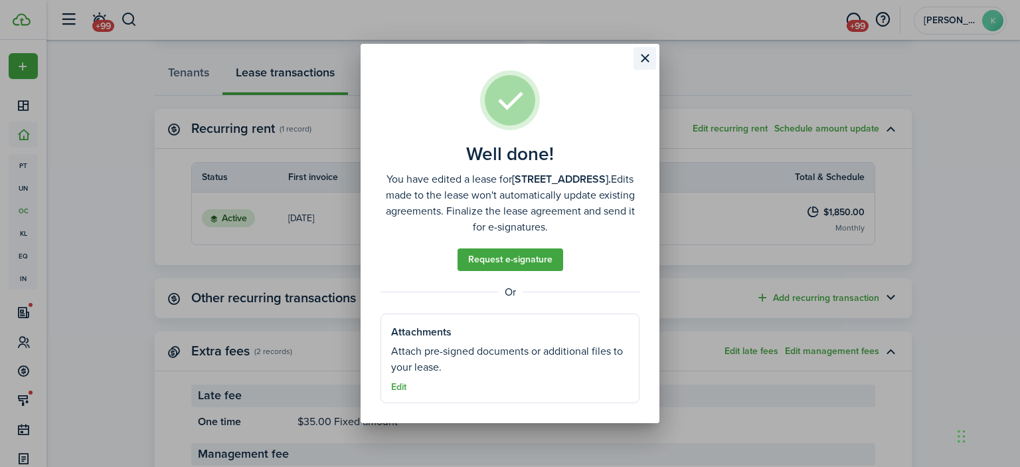
click at [640, 61] on button "Close modal" at bounding box center [645, 58] width 23 height 23
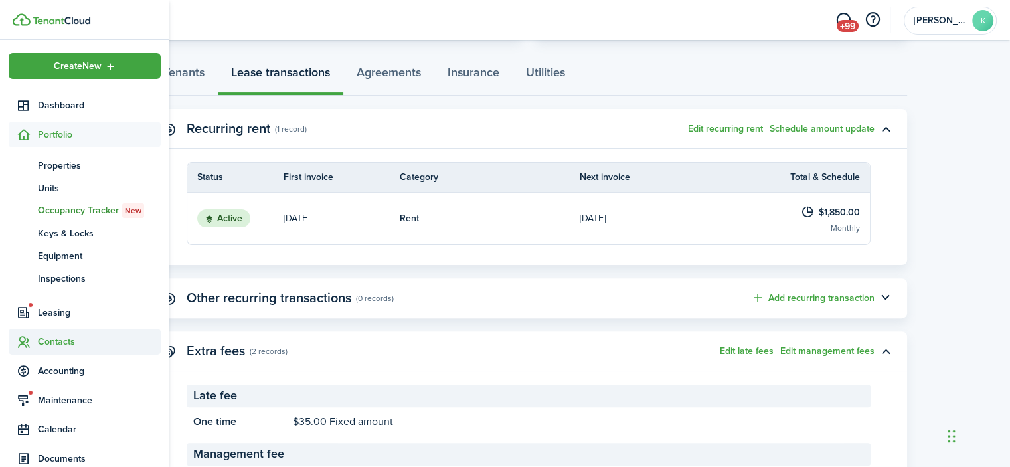
click at [52, 342] on span "Contacts" at bounding box center [99, 342] width 123 height 14
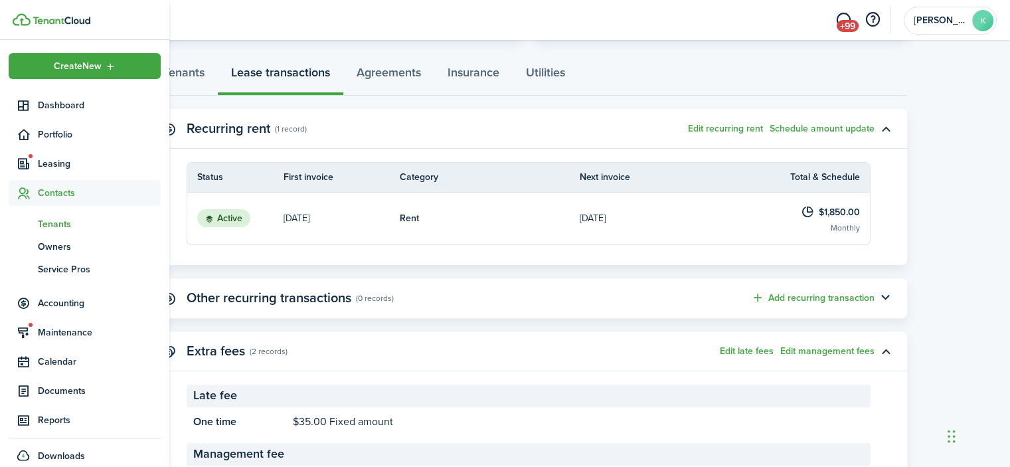
click at [72, 219] on span "Tenants" at bounding box center [99, 224] width 123 height 14
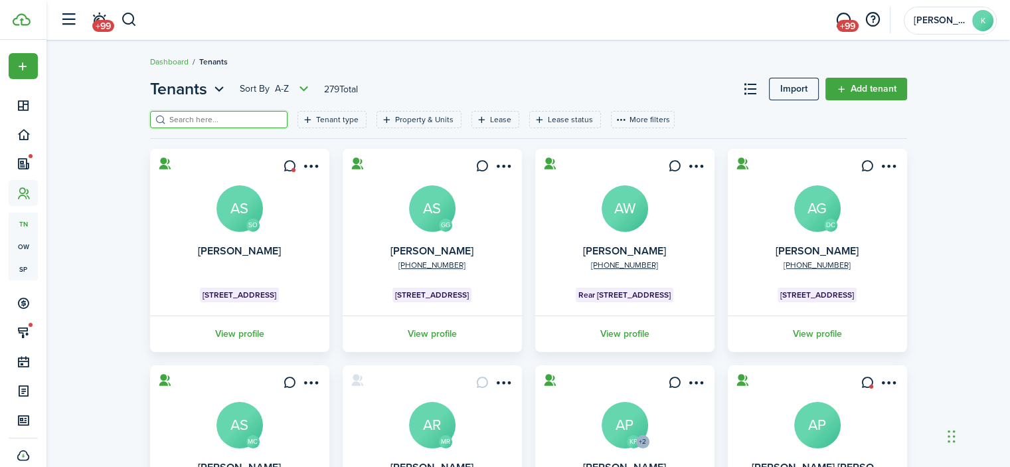
click at [213, 122] on input "search" at bounding box center [224, 120] width 117 height 13
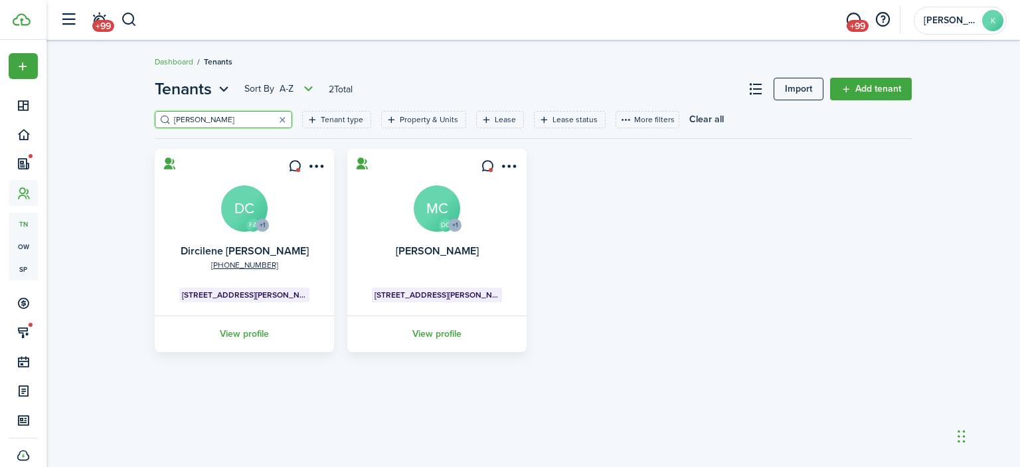
type input "[PERSON_NAME]"
click at [247, 215] on avatar-text "DC" at bounding box center [244, 208] width 46 height 46
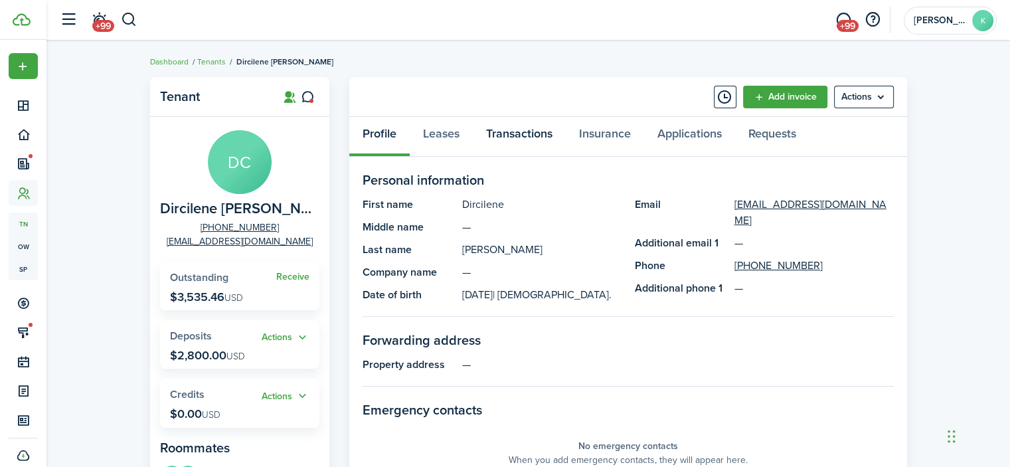
click at [529, 131] on link "Transactions" at bounding box center [519, 137] width 93 height 40
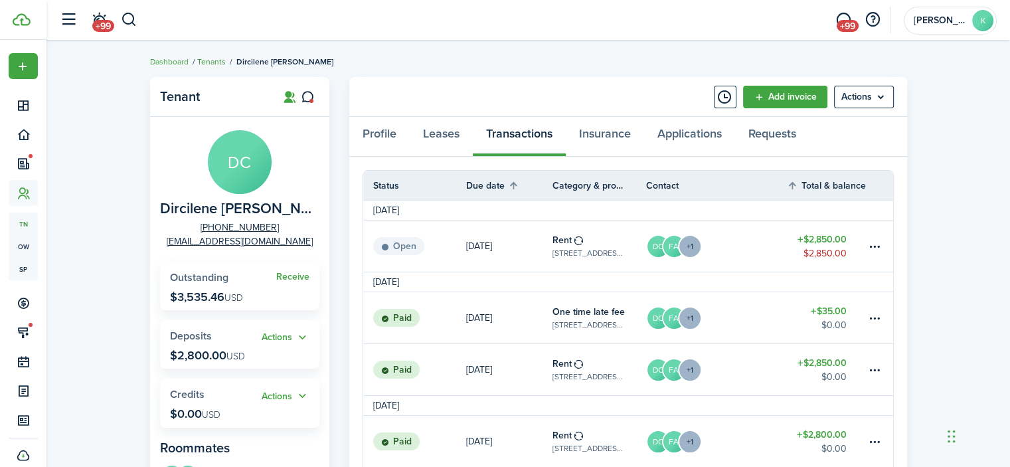
click at [215, 61] on link "Tenants" at bounding box center [211, 62] width 29 height 12
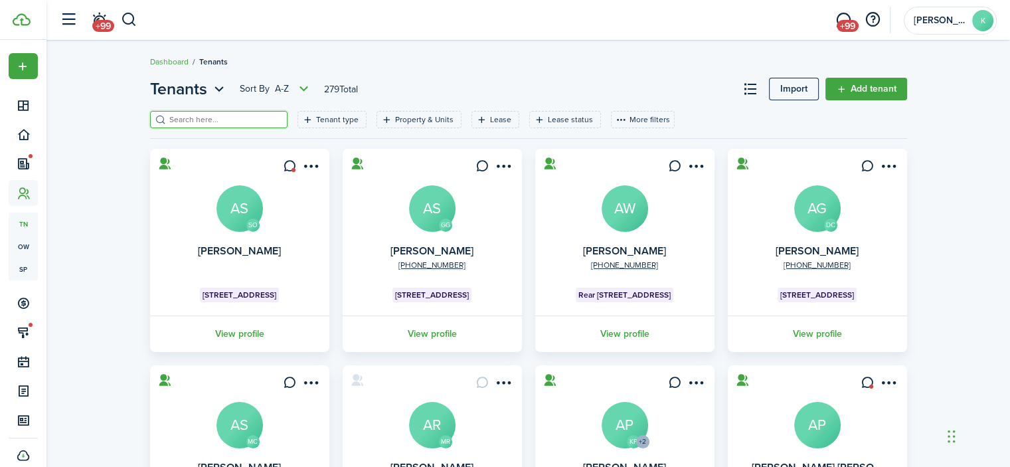
click at [214, 122] on input "search" at bounding box center [224, 120] width 117 height 13
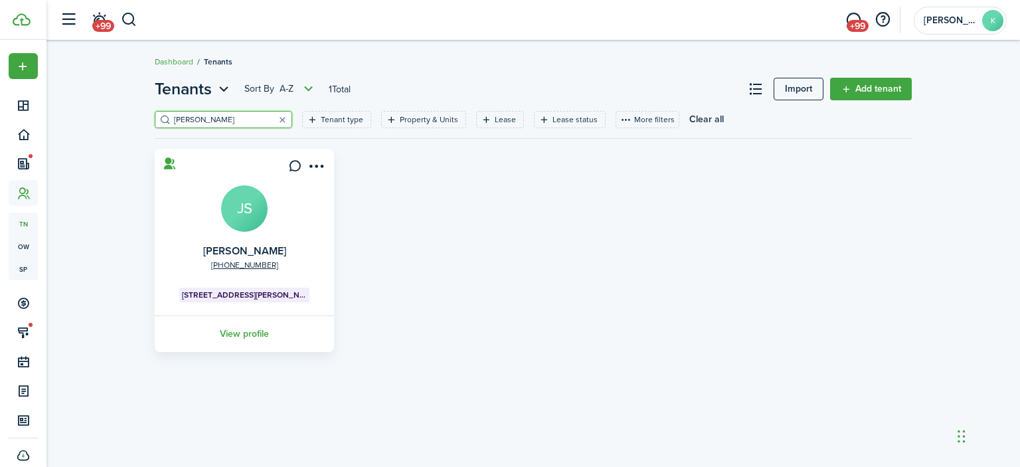
type input "[PERSON_NAME]"
click at [228, 205] on avatar-text "JS" at bounding box center [244, 208] width 46 height 46
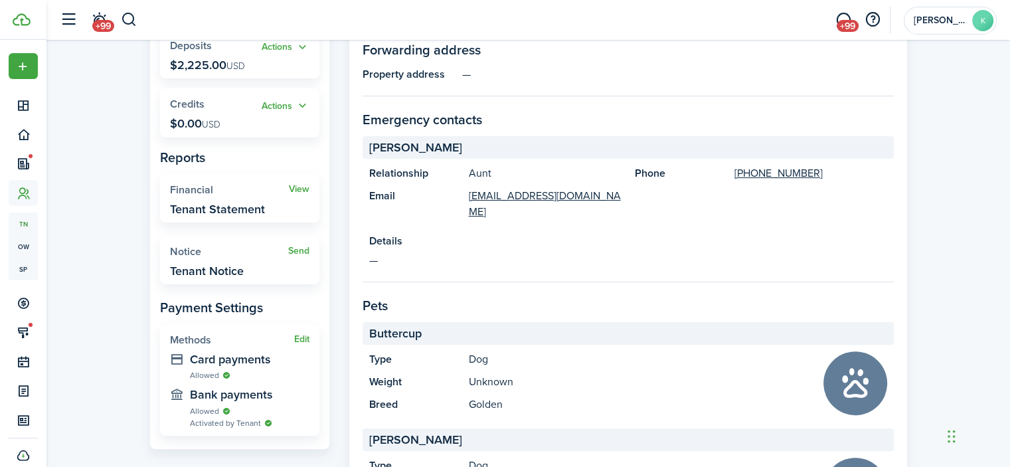
scroll to position [291, 0]
